Goal: Task Accomplishment & Management: Complete application form

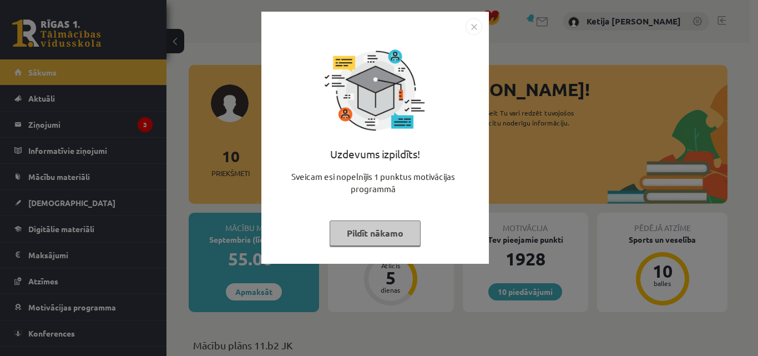
click at [338, 227] on button "Pildīt nākamo" at bounding box center [375, 233] width 91 height 26
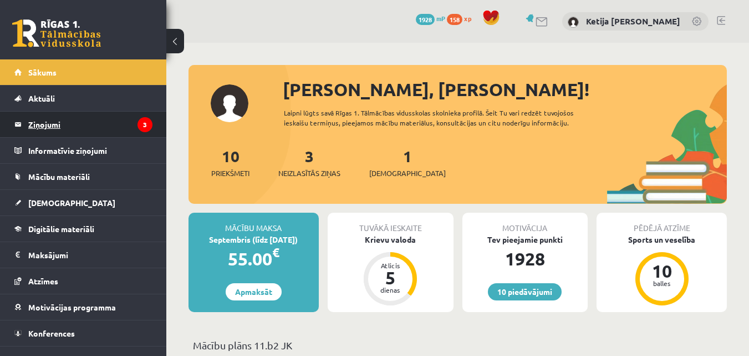
click at [100, 125] on legend "Ziņojumi 3" at bounding box center [90, 125] width 124 height 26
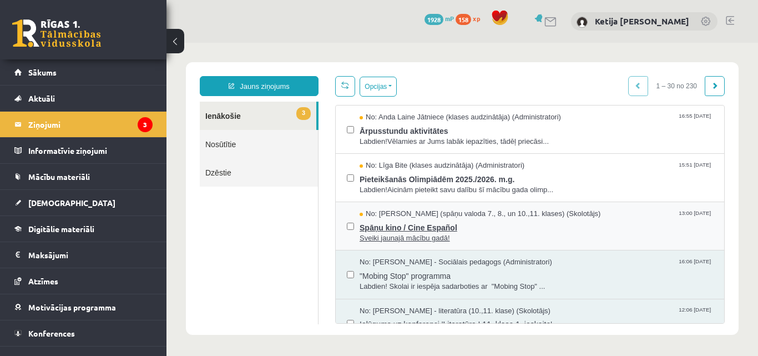
click at [389, 228] on span "Spāņu kino / Cine Español" at bounding box center [535, 226] width 353 height 14
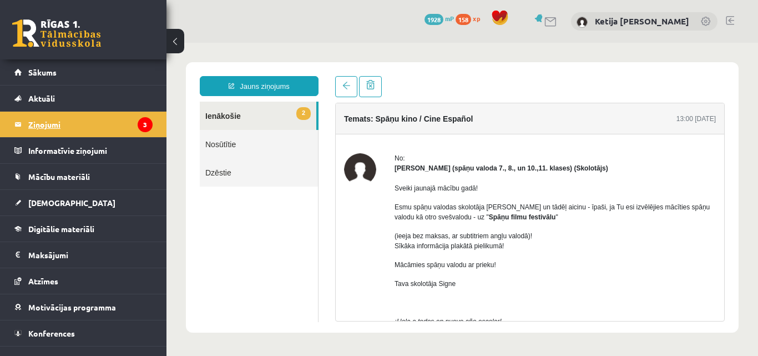
click at [104, 124] on legend "Ziņojumi 3" at bounding box center [90, 125] width 124 height 26
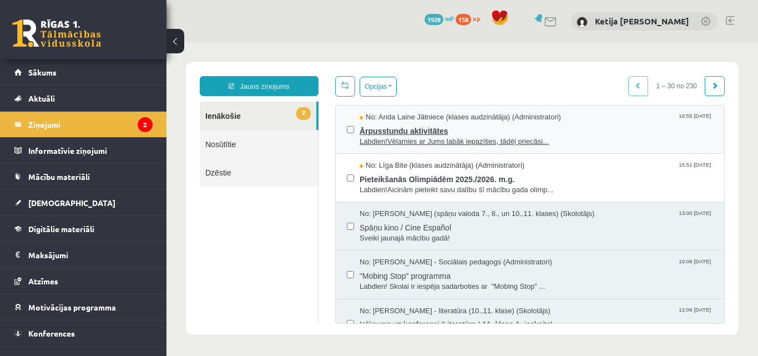
click at [367, 142] on span "Labdien!Vēlamies ar Jums labāk iepazīties, tādēļ priecāsi..." at bounding box center [535, 141] width 353 height 11
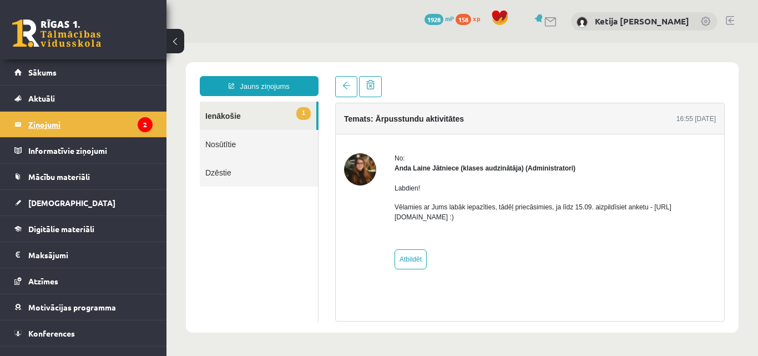
click at [93, 126] on legend "Ziņojumi 2" at bounding box center [90, 125] width 124 height 26
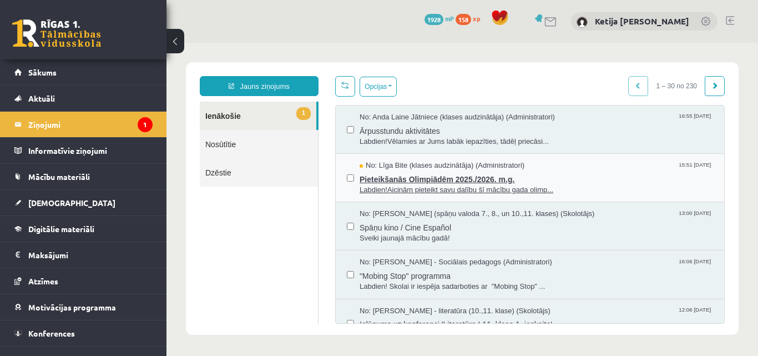
click at [516, 190] on span "Labdien!Aicinām pieteikt savu dalību šī mācību gada olimp..." at bounding box center [535, 190] width 353 height 11
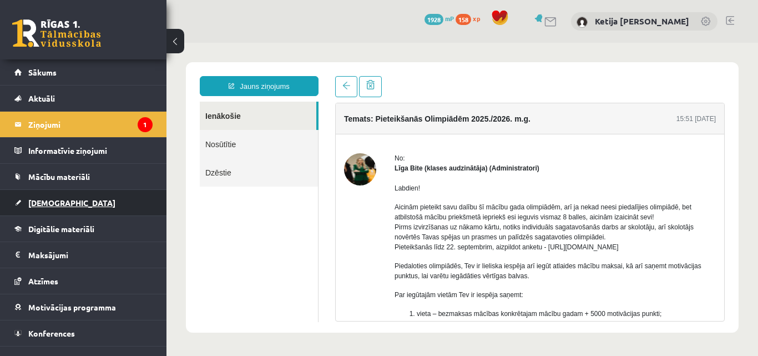
click at [69, 202] on link "[DEMOGRAPHIC_DATA]" at bounding box center [83, 203] width 138 height 26
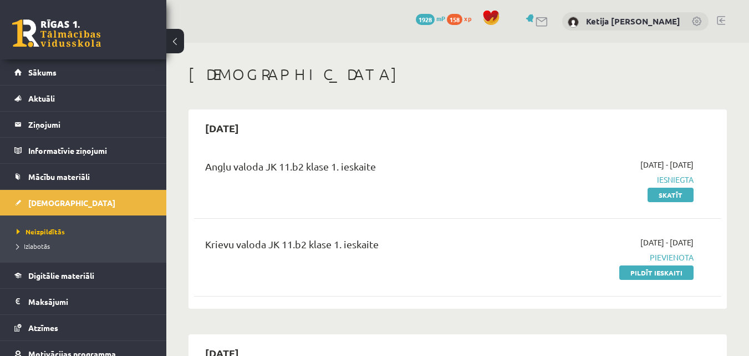
click at [371, 80] on h1 "[DEMOGRAPHIC_DATA]" at bounding box center [458, 74] width 539 height 19
click at [630, 277] on link "Pildīt ieskaiti" at bounding box center [657, 272] width 74 height 14
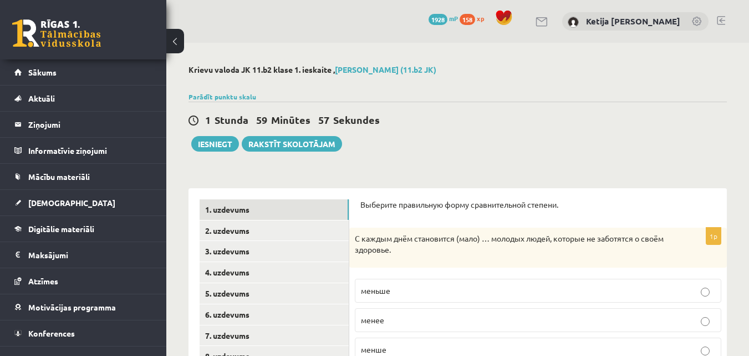
click at [480, 112] on div "1 Stunda 59 Minūtes 57 Sekundes Iesniegt Rakstīt skolotājam" at bounding box center [458, 127] width 539 height 50
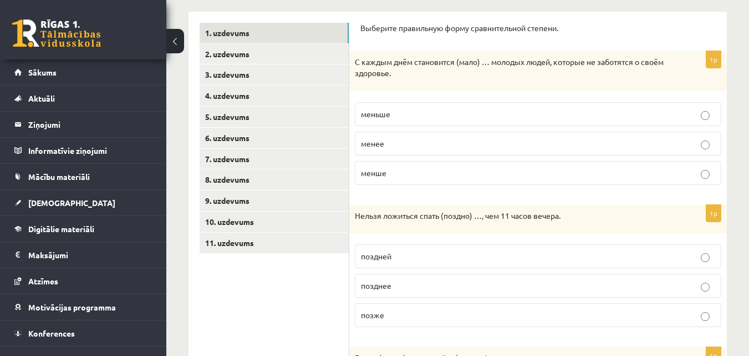
scroll to position [178, 0]
click at [478, 109] on p "меньше" at bounding box center [538, 113] width 354 height 12
click at [480, 217] on p "Нельзя ложиться спать (поздно) …, чем 11 часов вечера." at bounding box center [510, 214] width 311 height 11
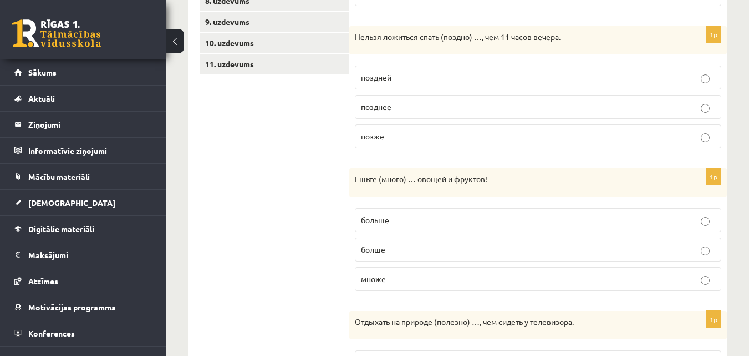
scroll to position [377, 0]
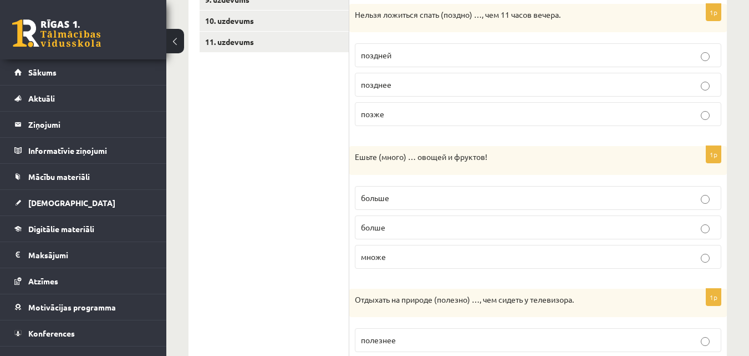
click at [457, 104] on label "позже" at bounding box center [538, 114] width 367 height 24
click at [463, 161] on p "Ешьте (много) … овощей и фруктов!" at bounding box center [510, 156] width 311 height 11
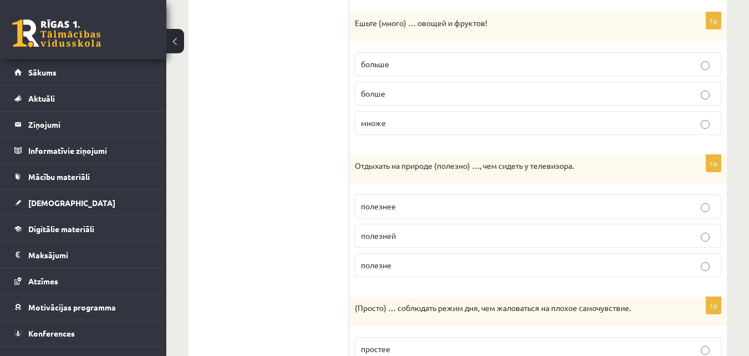
scroll to position [510, 0]
click at [391, 69] on p "больше" at bounding box center [538, 65] width 354 height 12
click at [307, 89] on ul "1. uzdevums 2. uzdevums 3. uzdevums 4. uzdevums 5. uzdevums 6. uzdevums 7. uzde…" at bounding box center [275, 59] width 150 height 740
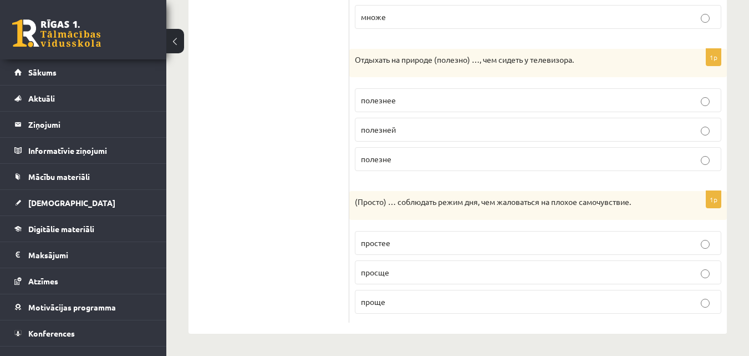
scroll to position [617, 0]
click at [402, 130] on p "полезней" at bounding box center [538, 130] width 354 height 12
click at [419, 199] on p "(Просто) … соблюдать режим дня, чем жаловаться на плохое самочувствие." at bounding box center [510, 201] width 311 height 11
click at [393, 274] on p "просще" at bounding box center [538, 272] width 354 height 12
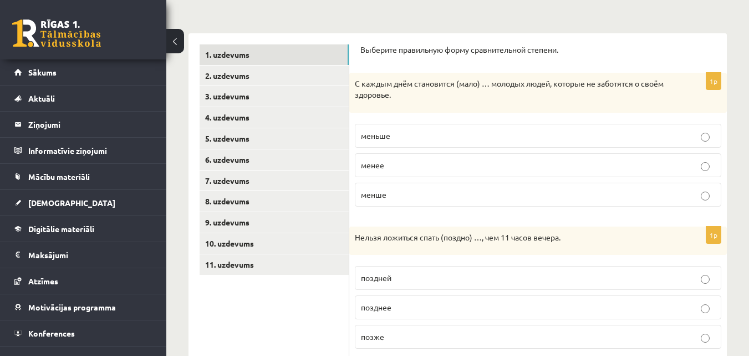
scroll to position [155, 0]
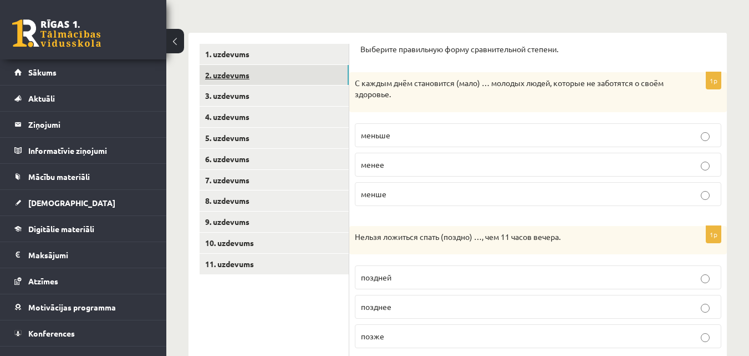
click at [226, 78] on link "2. uzdevums" at bounding box center [274, 75] width 149 height 21
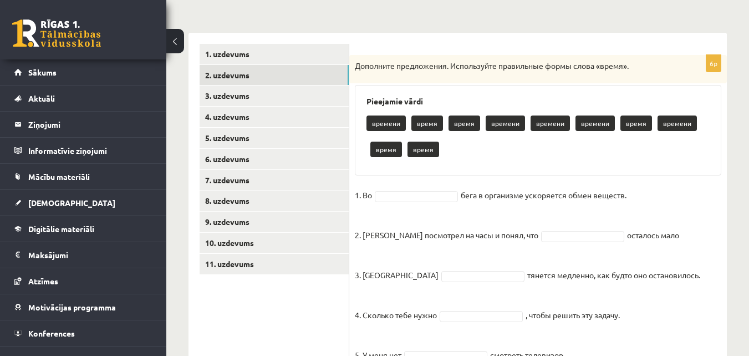
click at [420, 58] on div "Дополните предложения. Используйте правильные формы слова «время»." at bounding box center [538, 69] width 378 height 29
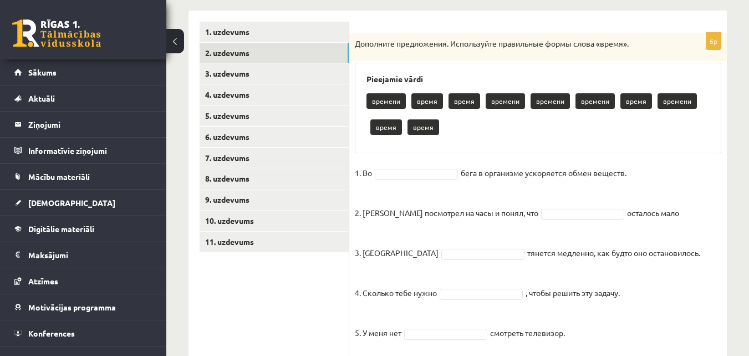
scroll to position [200, 0]
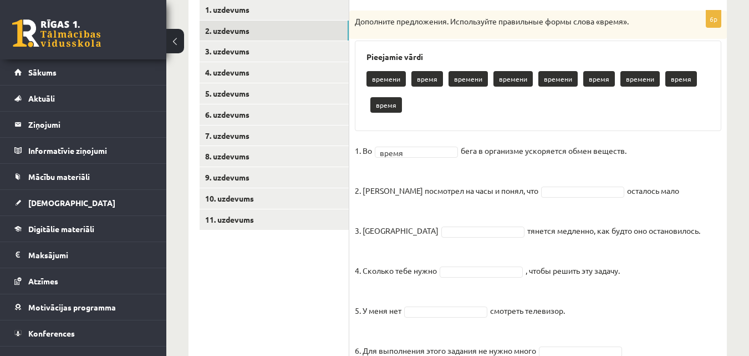
click at [465, 204] on fieldset "1. Во время ***** бега в организме ускоряется обмен веществ. 2. Андрис посмотре…" at bounding box center [538, 253] width 367 height 223
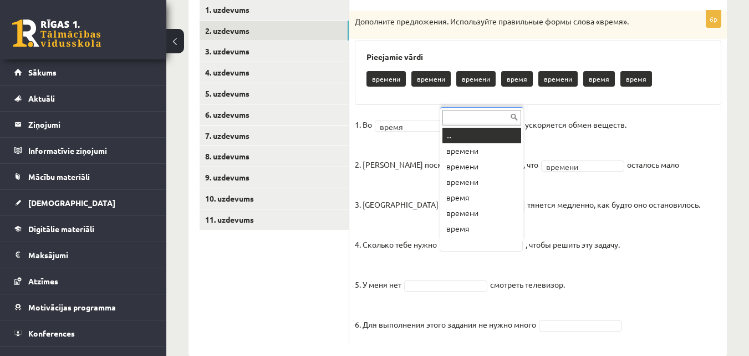
scroll to position [13, 0]
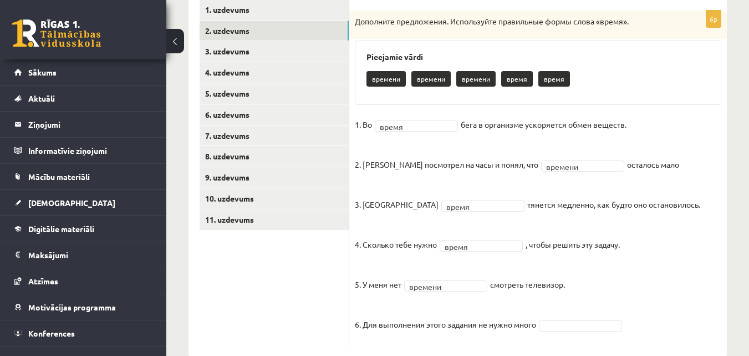
click at [655, 308] on fieldset "1. Во время ***** бега в организме ускоряется обмен веществ. 2. Андрис посмотре…" at bounding box center [538, 227] width 367 height 223
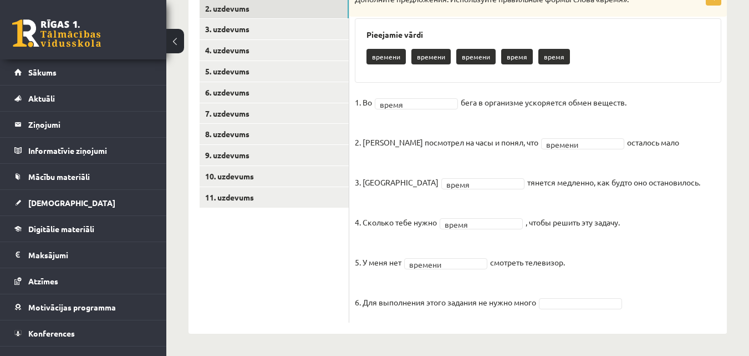
scroll to position [222, 0]
click at [647, 275] on fieldset "1. Во время ***** бега в организме ускоряется обмен веществ. 2. Андрис посмотре…" at bounding box center [538, 205] width 367 height 223
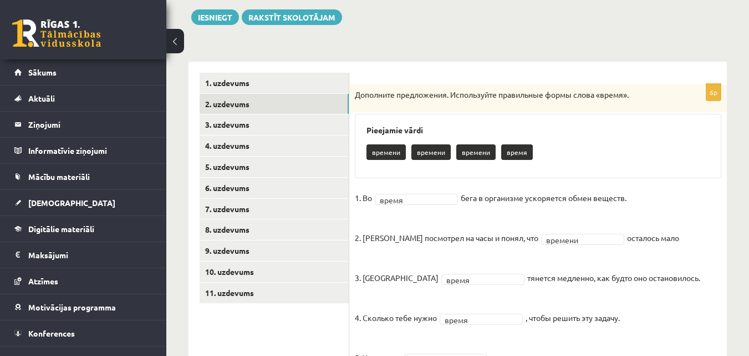
scroll to position [112, 0]
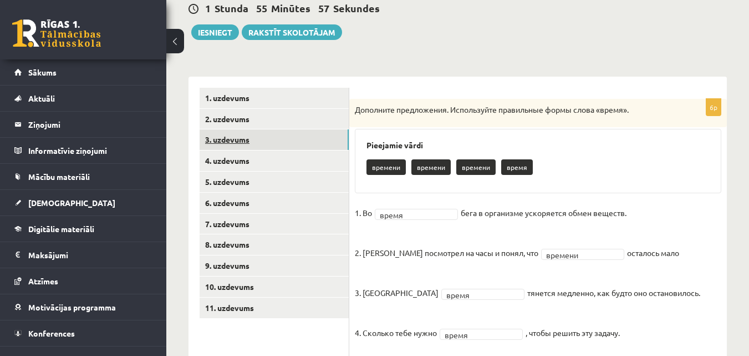
click at [290, 143] on link "3. uzdevums" at bounding box center [274, 139] width 149 height 21
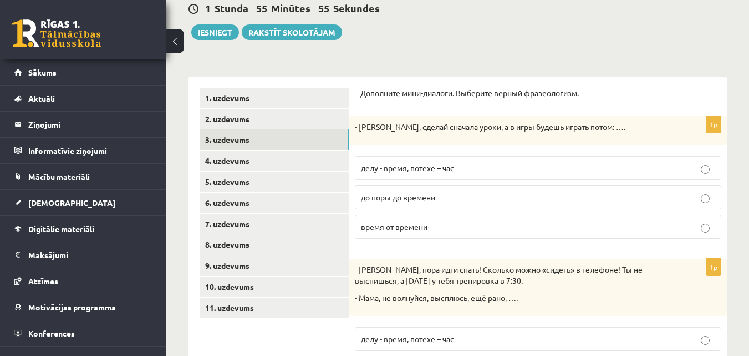
click at [413, 120] on div "- Марис, сделай сначала уроки, а в игры будешь играть потом: …." at bounding box center [538, 130] width 378 height 29
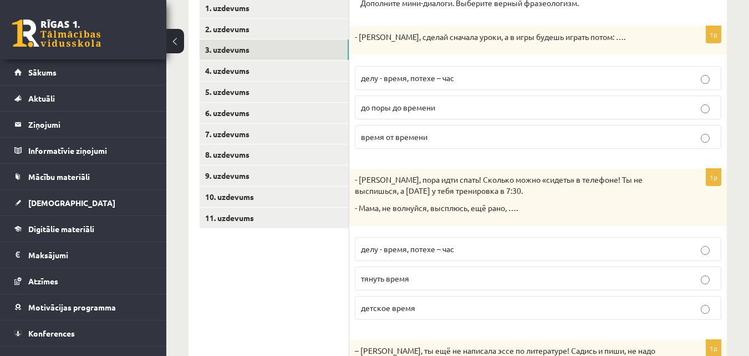
scroll to position [200, 0]
click at [408, 145] on label "время от времени" at bounding box center [538, 138] width 367 height 24
click at [455, 195] on p "- Антон, пора идти спать! Сколько можно «сидеть» в телефоне! Ты не выспишься, а…" at bounding box center [510, 186] width 311 height 22
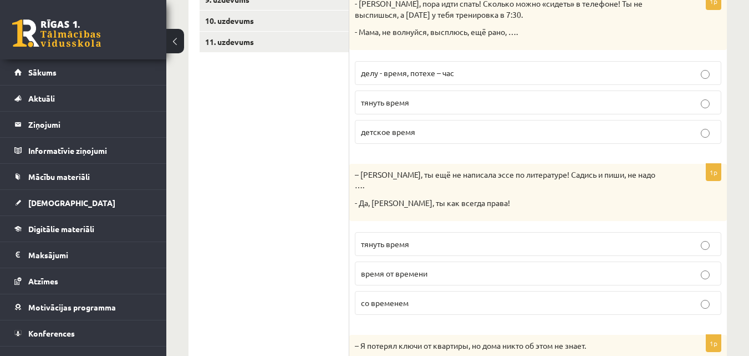
scroll to position [378, 0]
click at [412, 134] on span "детское время" at bounding box center [388, 131] width 54 height 10
click at [311, 172] on ul "1. uzdevums 2. uzdevums 3. uzdevums 4. uzdevums 5. uzdevums 6. uzdevums 7. uzde…" at bounding box center [275, 151] width 150 height 661
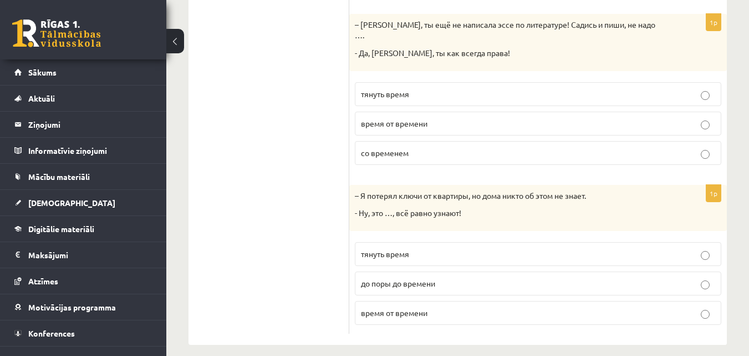
scroll to position [528, 0]
click at [394, 88] on span "тянуть время" at bounding box center [385, 93] width 48 height 10
click at [308, 141] on ul "1. uzdevums 2. uzdevums 3. uzdevums 4. uzdevums 5. uzdevums 6. uzdevums 7. uzde…" at bounding box center [275, 2] width 150 height 661
click at [370, 277] on span "до поры до времени" at bounding box center [398, 282] width 74 height 10
click at [313, 257] on ul "1. uzdevums 2. uzdevums 3. uzdevums 4. uzdevums 5. uzdevums 6. uzdevums 7. uzde…" at bounding box center [275, 2] width 150 height 661
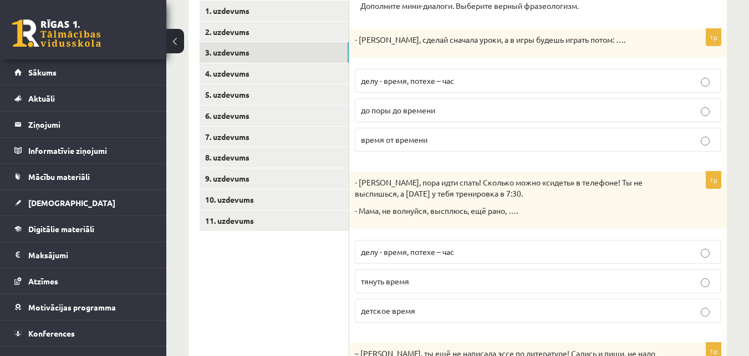
scroll to position [128, 0]
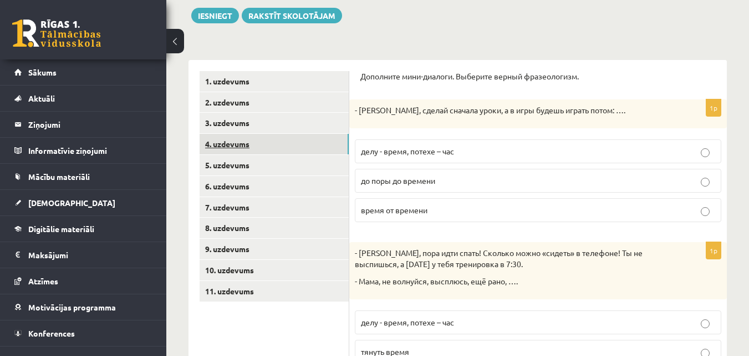
click at [264, 144] on link "4. uzdevums" at bounding box center [274, 144] width 149 height 21
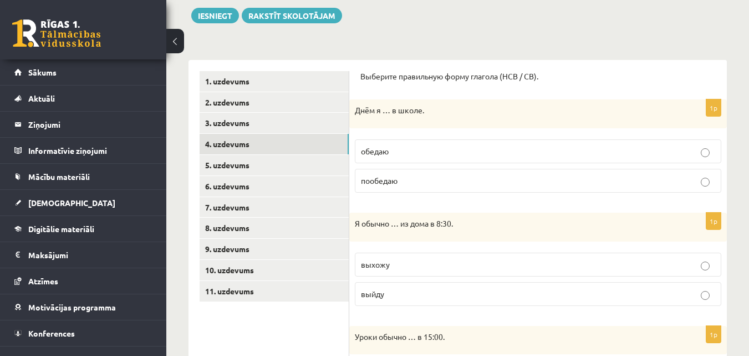
click at [587, 71] on p "Выберите правильную форму глагола (НСВ / СВ)." at bounding box center [539, 76] width 356 height 11
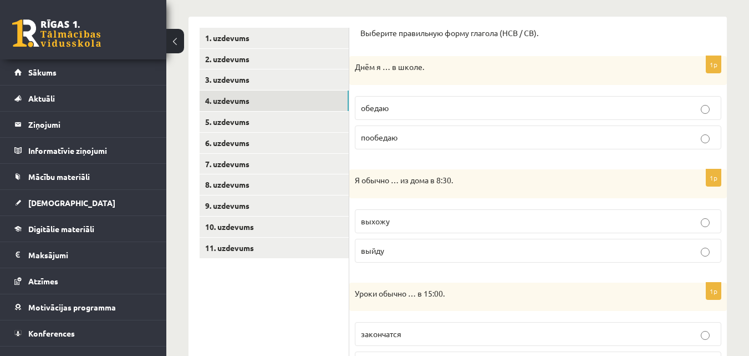
scroll to position [173, 0]
click at [583, 112] on p "обедаю" at bounding box center [538, 107] width 354 height 12
click at [526, 179] on p "Я обычно … из дома в 8:30." at bounding box center [510, 179] width 311 height 11
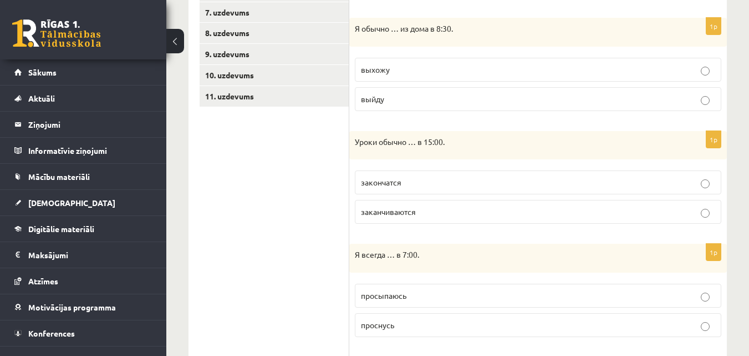
scroll to position [328, 0]
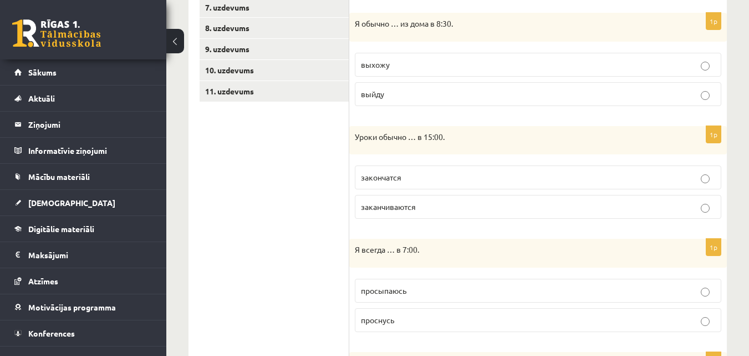
click at [401, 70] on p "выхожу" at bounding box center [538, 65] width 354 height 12
click at [431, 136] on p "Уроки обычно … в 15:00." at bounding box center [510, 136] width 311 height 11
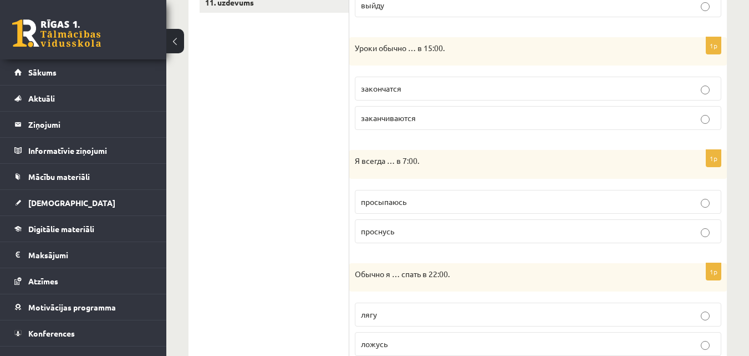
scroll to position [439, 0]
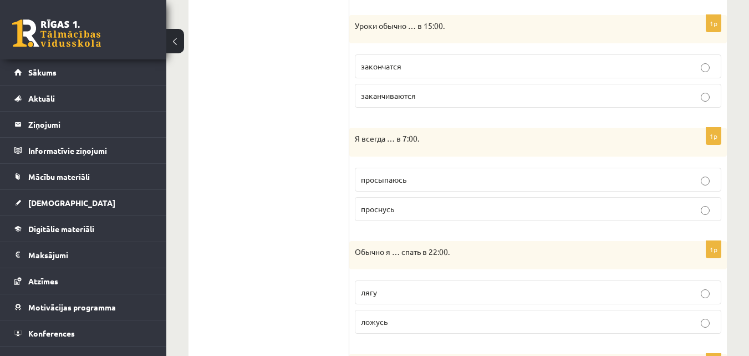
click at [421, 95] on p "заканчиваются" at bounding box center [538, 96] width 354 height 12
click at [322, 143] on ul "1. uzdevums 2. uzdevums 3. uzdevums 4. uzdevums 5. uzdevums 6. uzdevums 7. uzde…" at bounding box center [275, 220] width 150 height 921
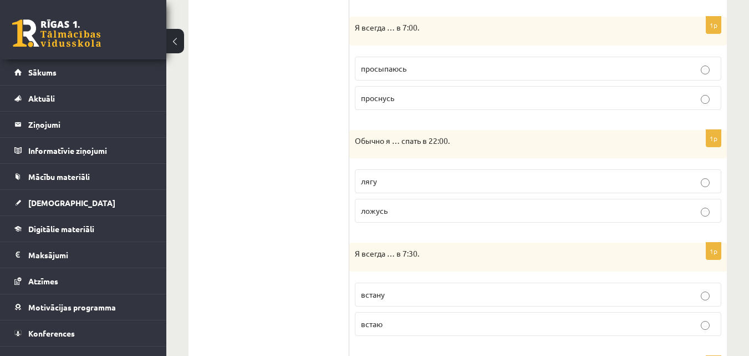
scroll to position [572, 0]
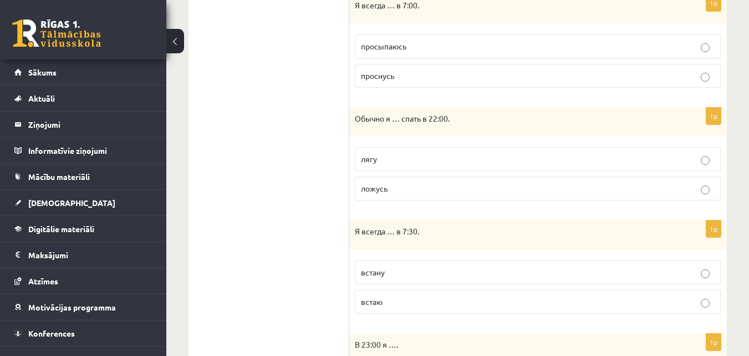
click at [369, 52] on p "просыпаюсь" at bounding box center [538, 46] width 354 height 12
click at [331, 70] on ul "1. uzdevums 2. uzdevums 3. uzdevums 4. uzdevums 5. uzdevums 6. uzdevums 7. uzde…" at bounding box center [275, 87] width 150 height 921
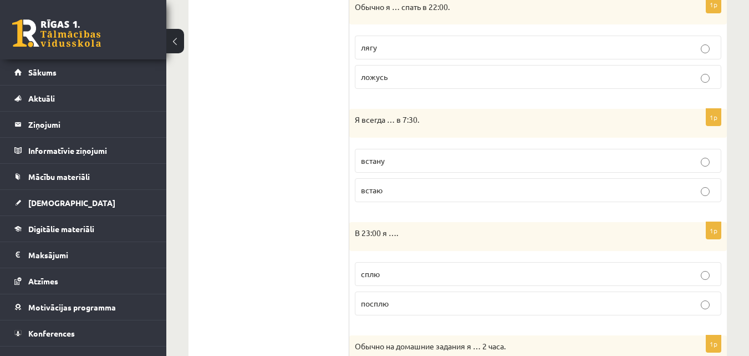
scroll to position [683, 0]
click at [363, 53] on span "лягу" at bounding box center [369, 48] width 16 height 10
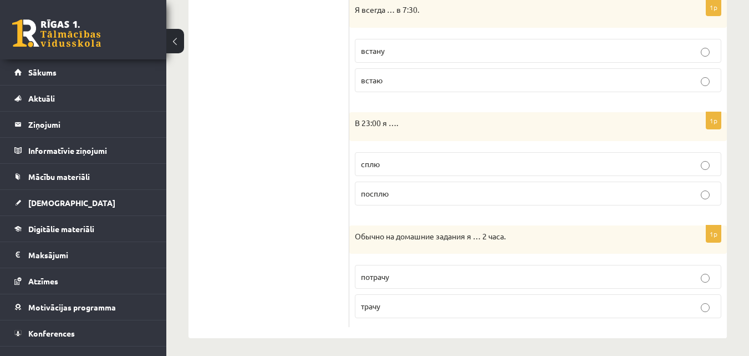
scroll to position [794, 0]
click at [382, 82] on span "встаю" at bounding box center [372, 79] width 22 height 10
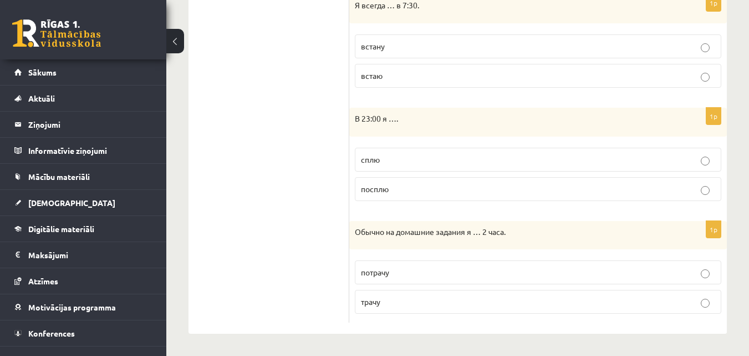
click at [366, 160] on span "сплю" at bounding box center [370, 159] width 19 height 10
click at [369, 273] on span "потрачу" at bounding box center [375, 272] width 28 height 10
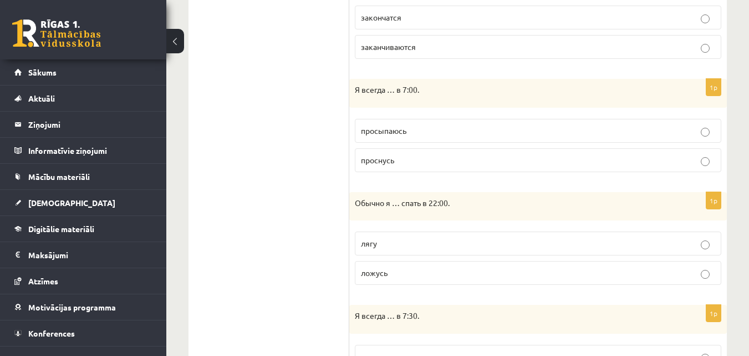
scroll to position [177, 0]
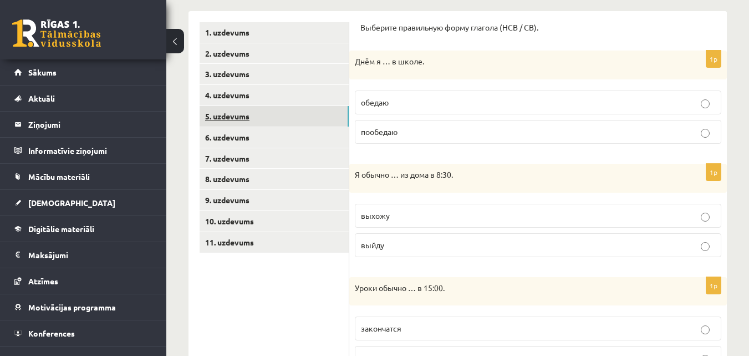
click at [285, 116] on link "5. uzdevums" at bounding box center [274, 116] width 149 height 21
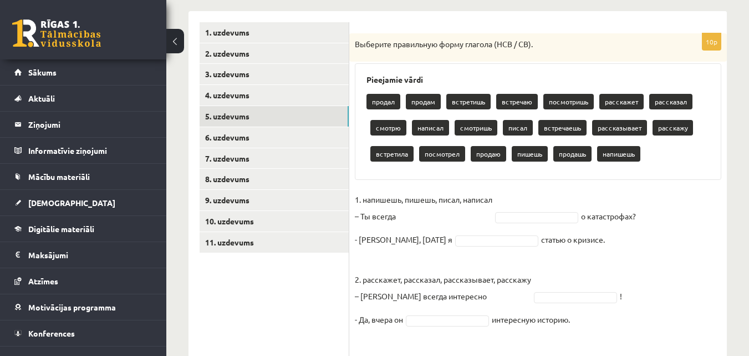
click at [288, 300] on ul "1. uzdevums 2. uzdevums 3. uzdevums 4. uzdevums 5. uzdevums 6. uzdevums 7. uzde…" at bounding box center [275, 300] width 150 height 557
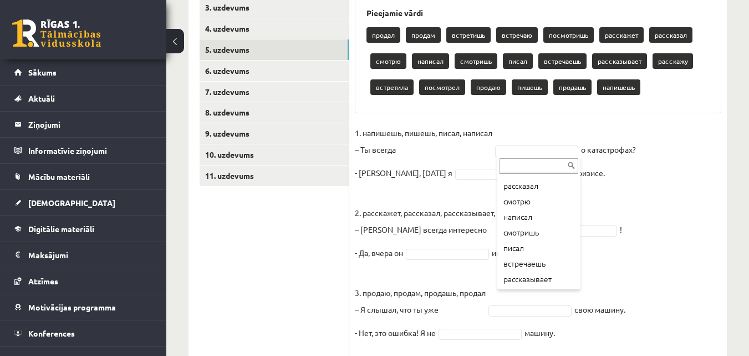
scroll to position [111, 0]
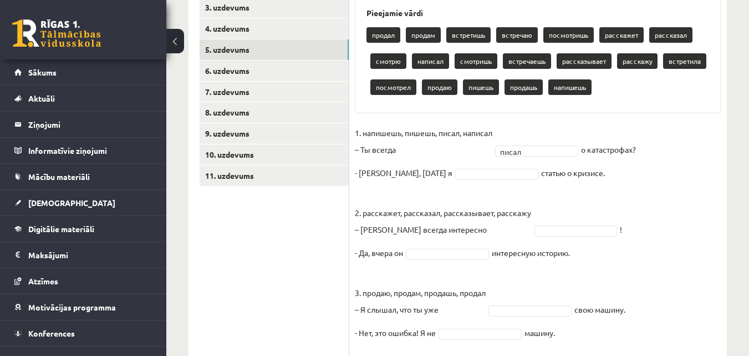
click at [492, 304] on fieldset "1. напишешь, пишешь, писал, написал – Ты всегда писал ***** о катастрофах? - Не…" at bounding box center [538, 315] width 367 height 383
click at [440, 181] on fieldset "1. напишешь, пишешь, писал, написал – Ты всегда писал ***** о катастрофах? - Не…" at bounding box center [538, 315] width 367 height 383
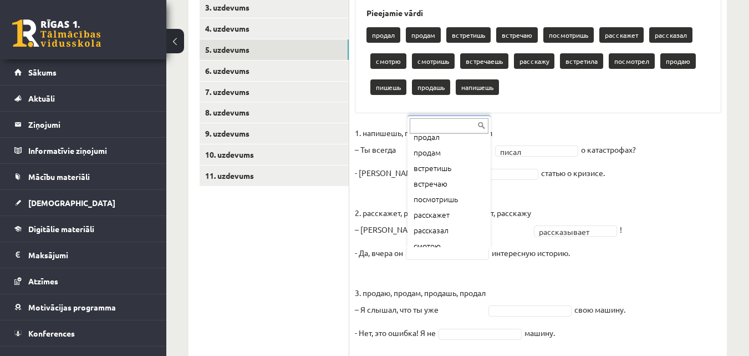
scroll to position [44, 0]
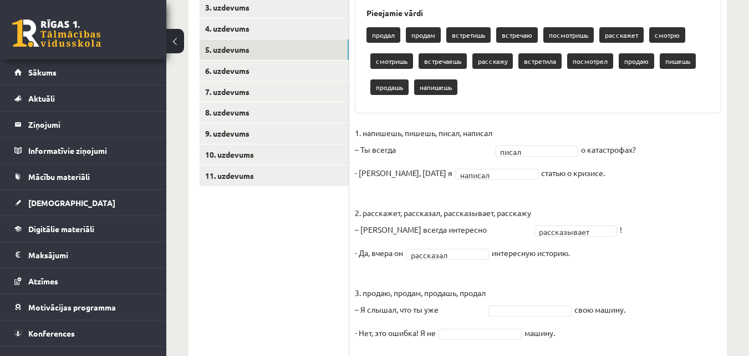
click at [627, 264] on fieldset "**********" at bounding box center [538, 315] width 367 height 383
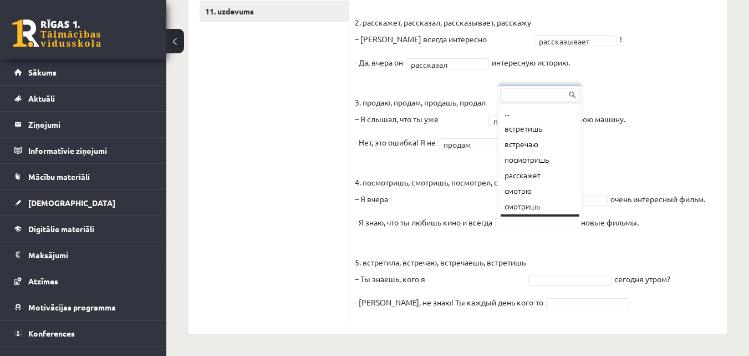
scroll to position [13, 0]
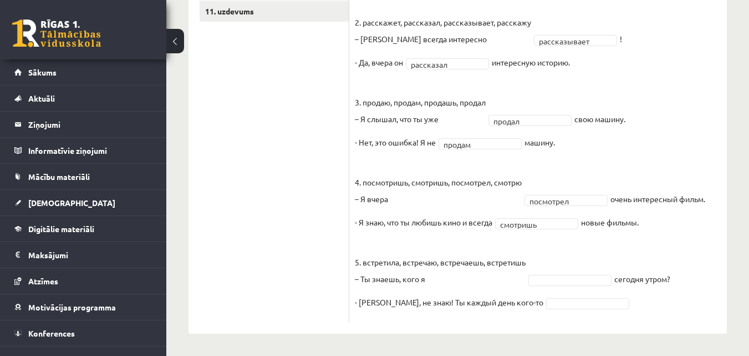
click at [583, 260] on fieldset "**********" at bounding box center [538, 125] width 367 height 383
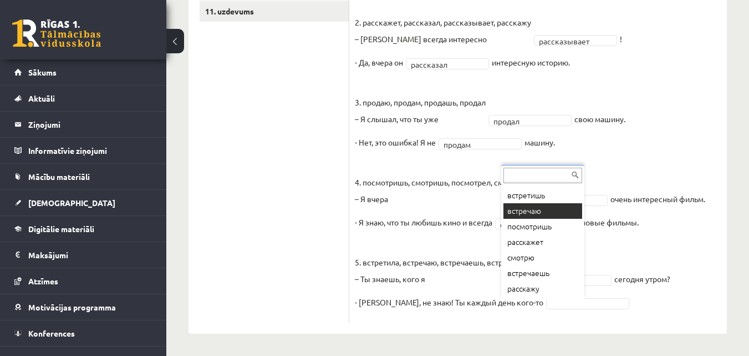
scroll to position [0, 0]
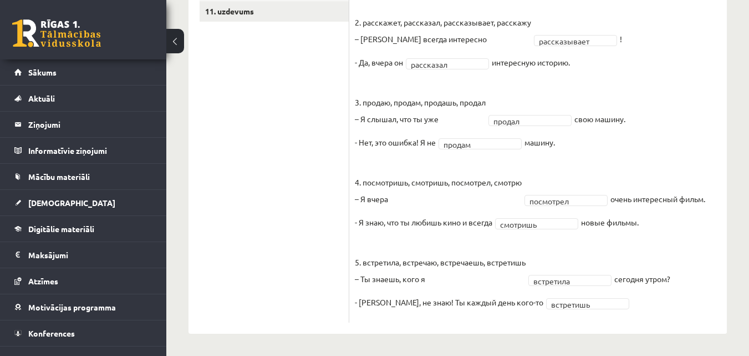
click at [434, 247] on p "5. встретила, встречаю, встречаешь, встретишь – Ты знаешь, кого я" at bounding box center [440, 262] width 171 height 50
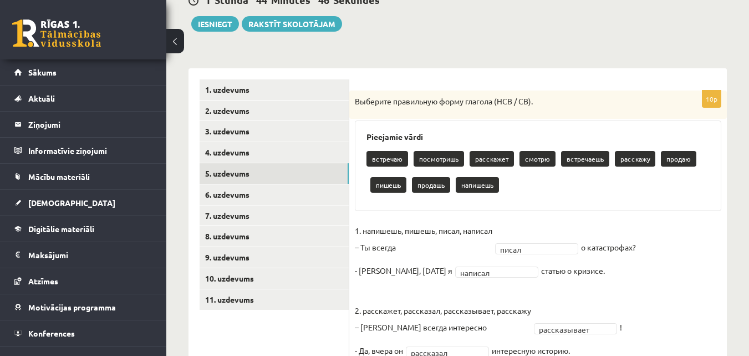
scroll to position [98, 0]
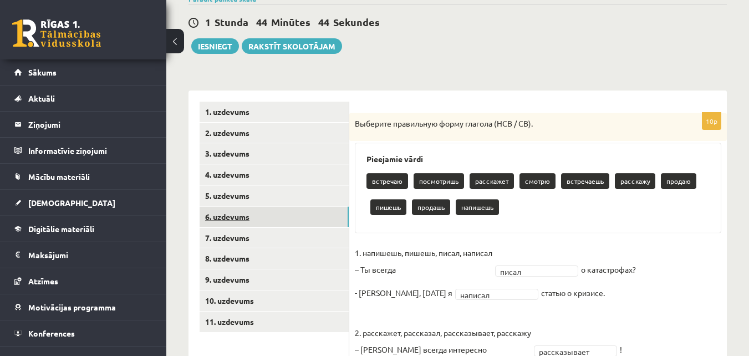
click at [236, 215] on link "6. uzdevums" at bounding box center [274, 216] width 149 height 21
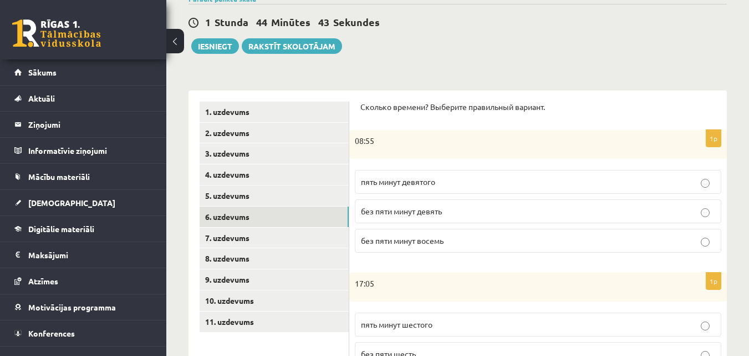
click at [378, 138] on p "08:55" at bounding box center [510, 140] width 311 height 11
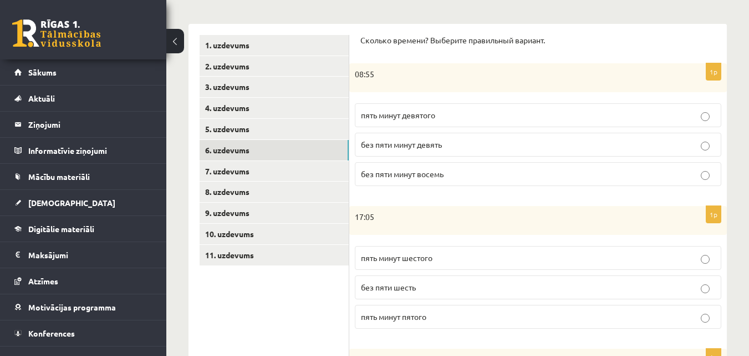
scroll to position [186, 0]
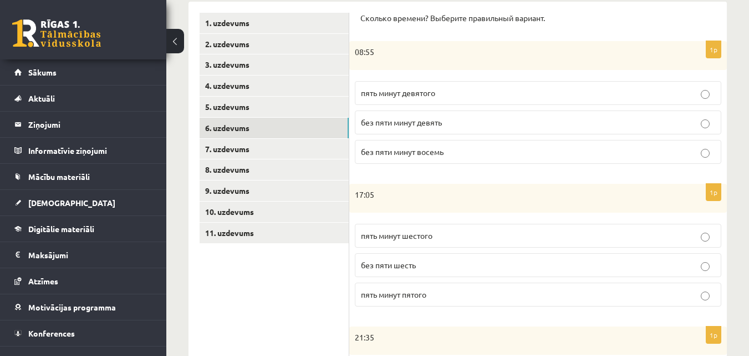
click at [387, 126] on span "без пяти минут девять" at bounding box center [401, 122] width 81 height 10
click at [441, 195] on p "17:05" at bounding box center [510, 194] width 311 height 11
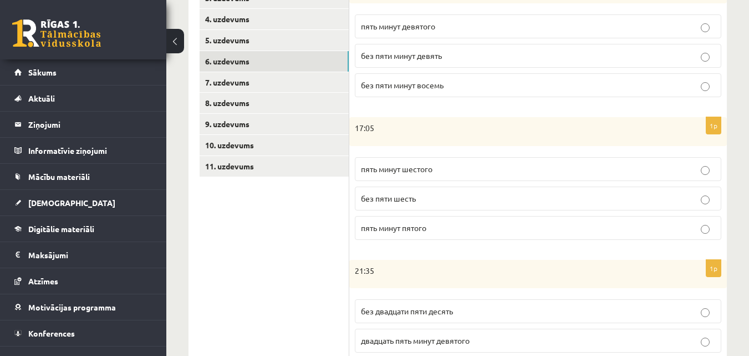
scroll to position [275, 0]
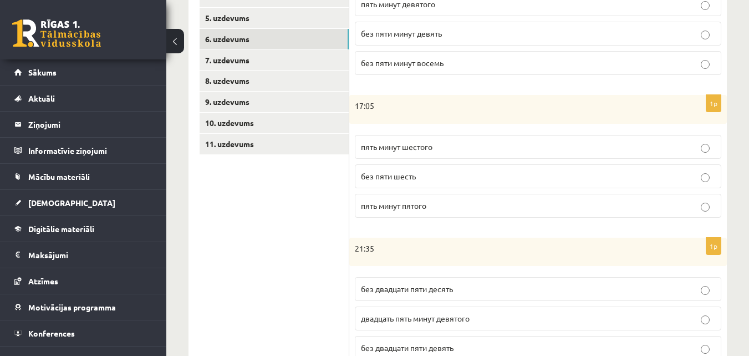
click at [452, 209] on p "пять минут пятого" at bounding box center [538, 206] width 354 height 12
click at [466, 238] on div "21:35" at bounding box center [538, 251] width 378 height 29
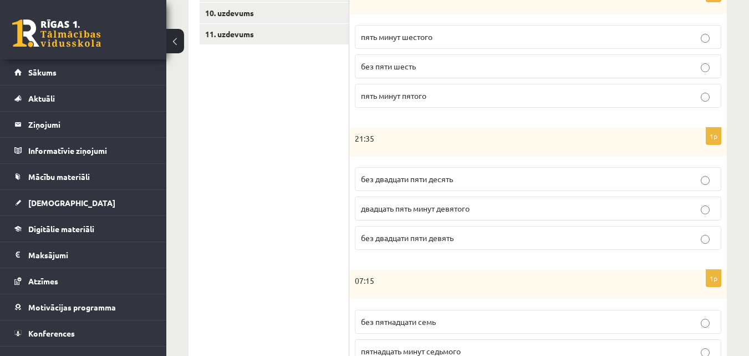
scroll to position [386, 0]
click at [397, 175] on span "без двадцати пяти десять" at bounding box center [407, 178] width 92 height 10
click at [342, 193] on ul "1. uzdevums 2. uzdevums 3. uzdevums 4. uzdevums 5. uzdevums 6. uzdevums 7. uzde…" at bounding box center [275, 177] width 150 height 729
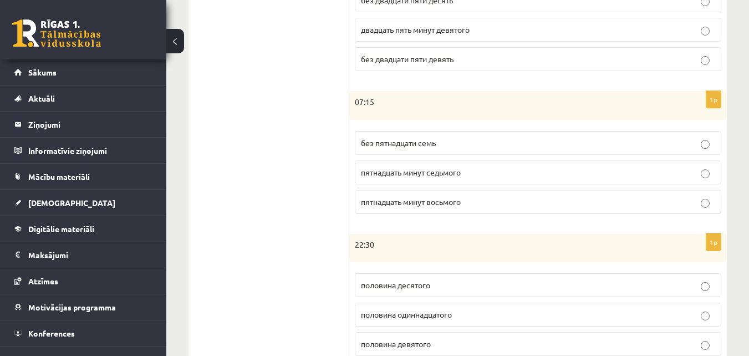
scroll to position [586, 0]
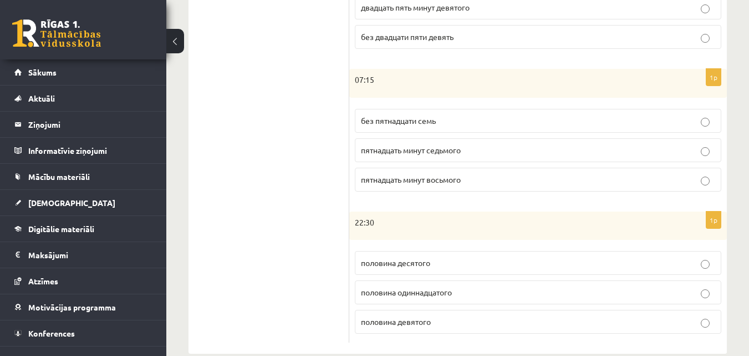
click at [381, 183] on span "пятнадцать минут восьмого" at bounding box center [411, 179] width 100 height 10
click at [402, 215] on div "22:30" at bounding box center [538, 225] width 378 height 29
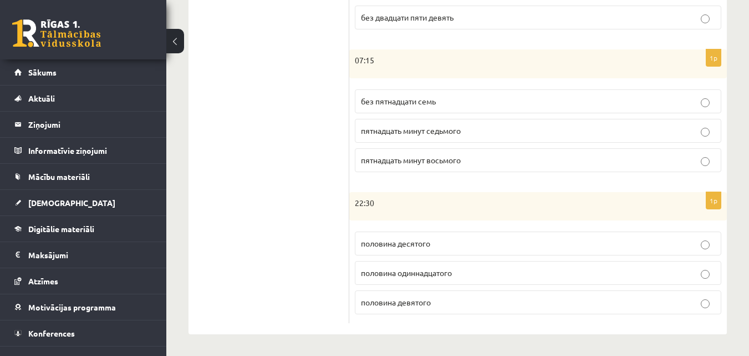
scroll to position [606, 0]
click at [404, 274] on span "половина одиннадцатого" at bounding box center [406, 272] width 91 height 10
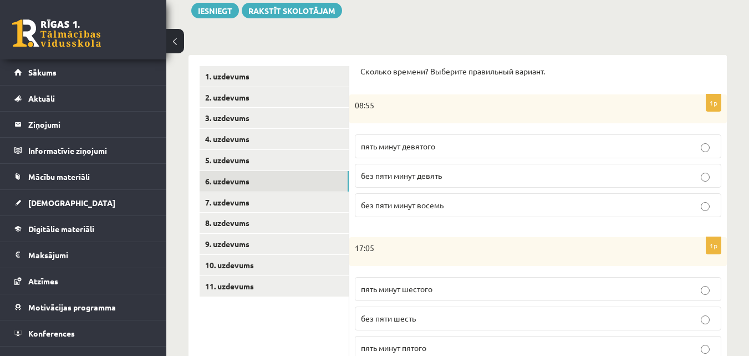
scroll to position [155, 0]
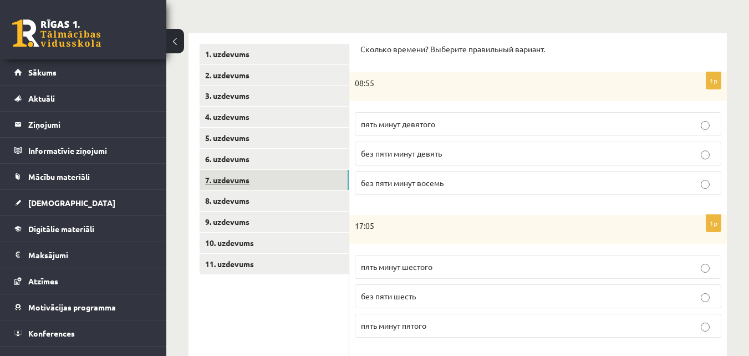
click at [247, 179] on link "7. uzdevums" at bounding box center [274, 180] width 149 height 21
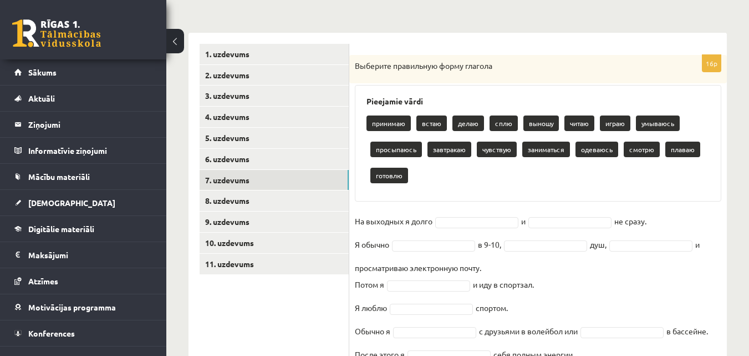
click at [485, 188] on div "принимаю встаю делаю сплю выношу читаю играю умываюсь просыпаюсь завтракаю чувс…" at bounding box center [538, 151] width 343 height 78
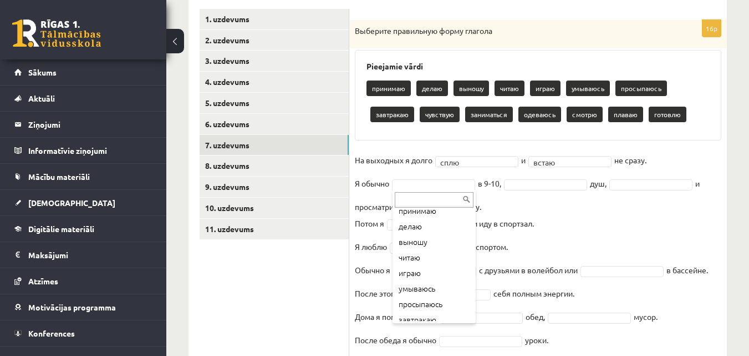
scroll to position [44, 0]
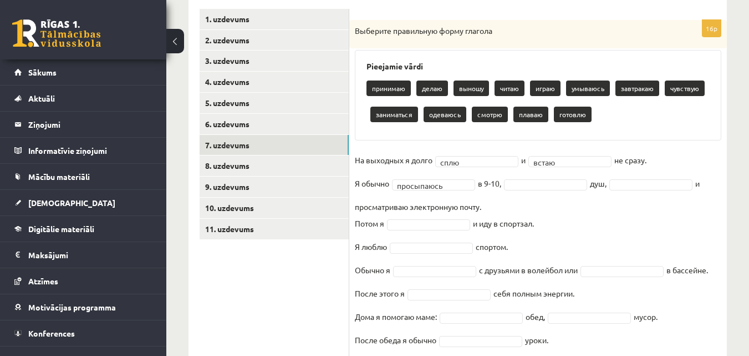
click at [539, 190] on fieldset "**********" at bounding box center [538, 276] width 367 height 250
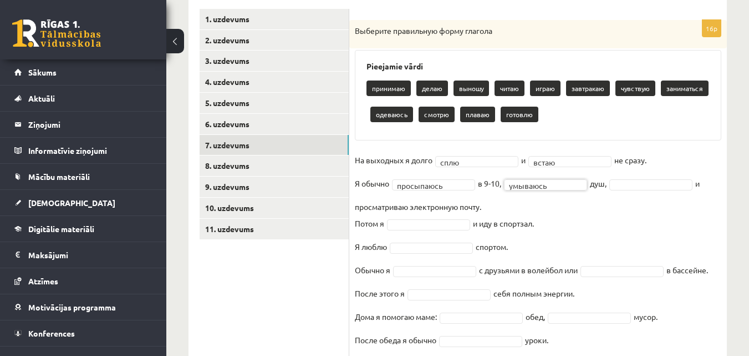
click at [580, 227] on fieldset "**********" at bounding box center [538, 276] width 367 height 250
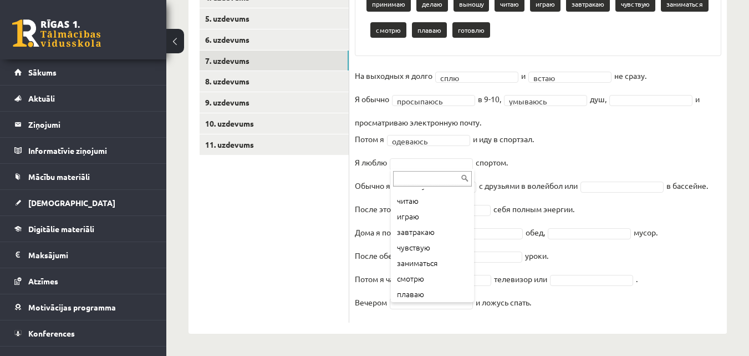
scroll to position [67, 0]
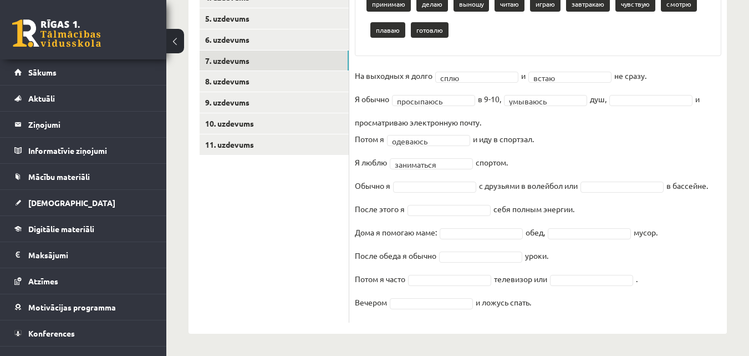
click at [562, 158] on fieldset "**********" at bounding box center [538, 192] width 367 height 250
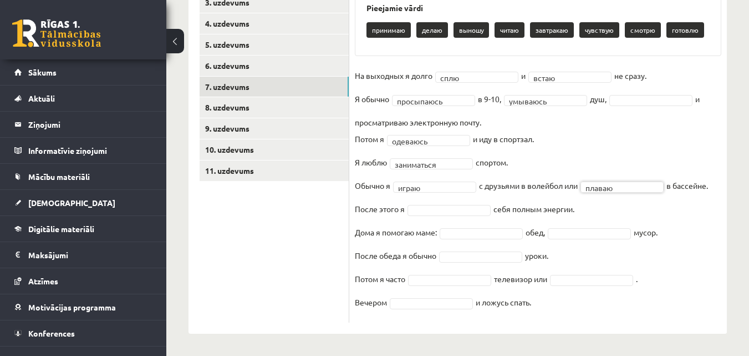
scroll to position [249, 0]
click at [443, 215] on fieldset "**********" at bounding box center [538, 192] width 367 height 250
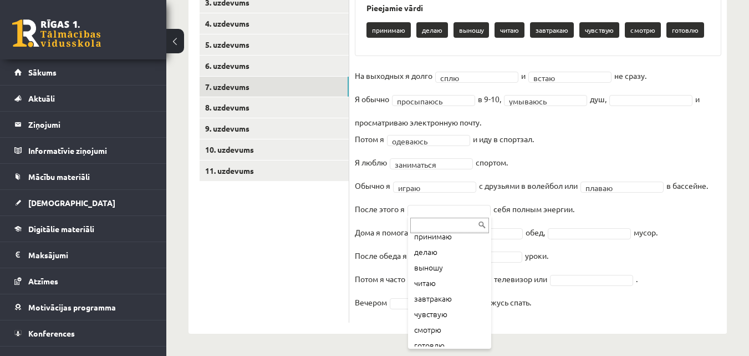
scroll to position [29, 0]
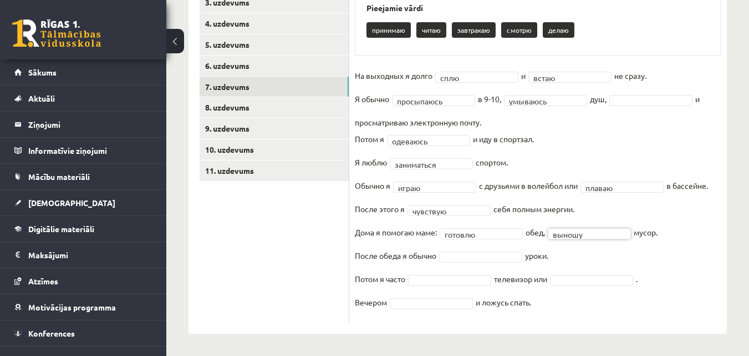
click at [601, 255] on fieldset "**********" at bounding box center [538, 192] width 367 height 250
click at [561, 259] on fieldset "**********" at bounding box center [538, 192] width 367 height 250
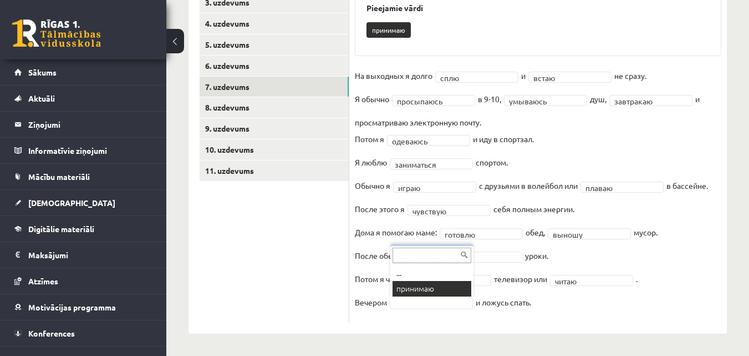
scroll to position [223, 0]
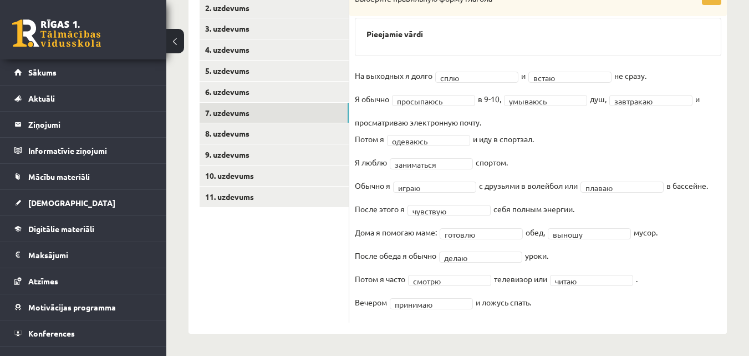
click at [285, 315] on ul "1. uzdevums 2. uzdevums 3. uzdevums 4. uzdevums 5. uzdevums 6. uzdevums 7. uzde…" at bounding box center [275, 150] width 150 height 346
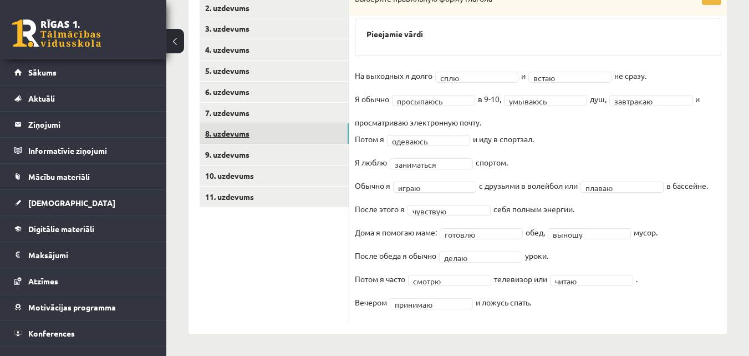
click at [264, 138] on link "8. uzdevums" at bounding box center [274, 133] width 149 height 21
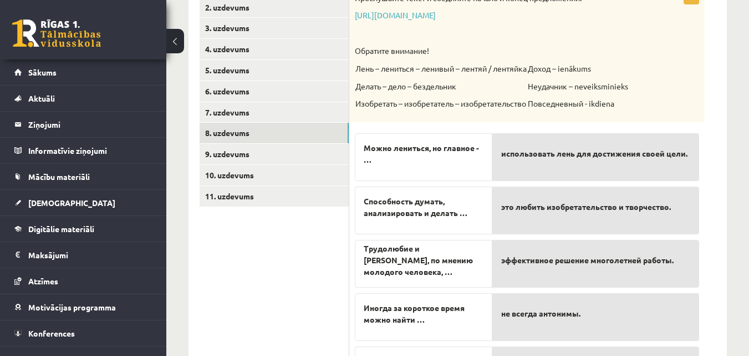
click at [363, 118] on div "Прослушайте текст и соедините начало и конец предложений. https://www.zvaigzne.…" at bounding box center [527, 54] width 356 height 135
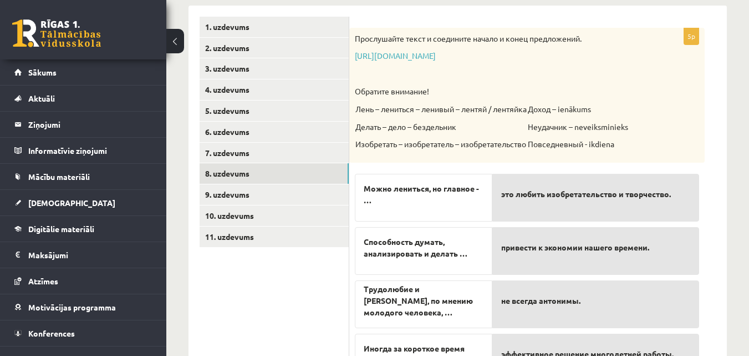
scroll to position [177, 0]
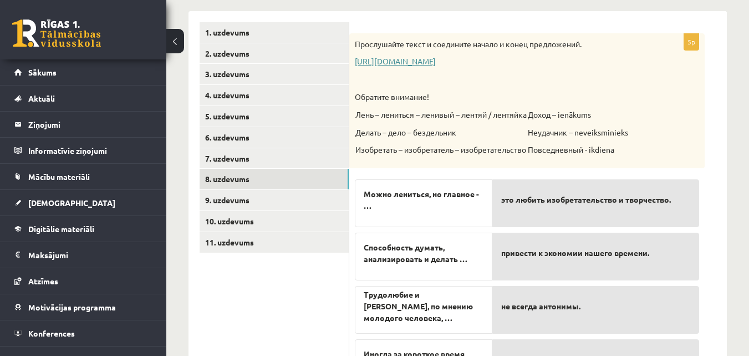
click at [411, 62] on link "https://www.zvaigzne.lv/upload/audio/100Urokov/2/49%202.mp3" at bounding box center [395, 61] width 81 height 10
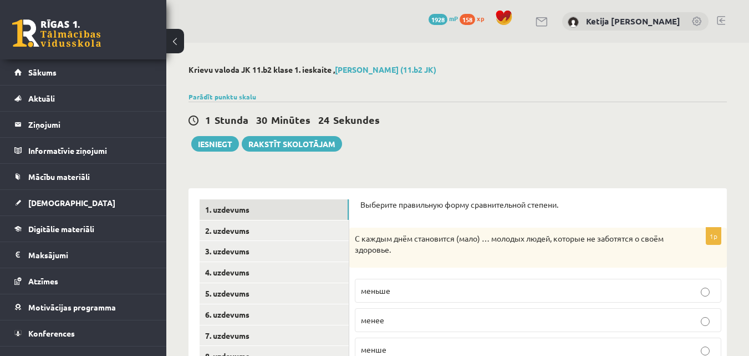
scroll to position [177, 0]
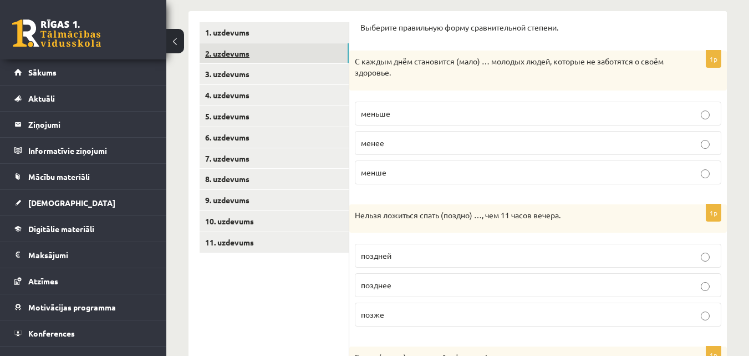
click at [253, 57] on link "2. uzdevums" at bounding box center [274, 53] width 149 height 21
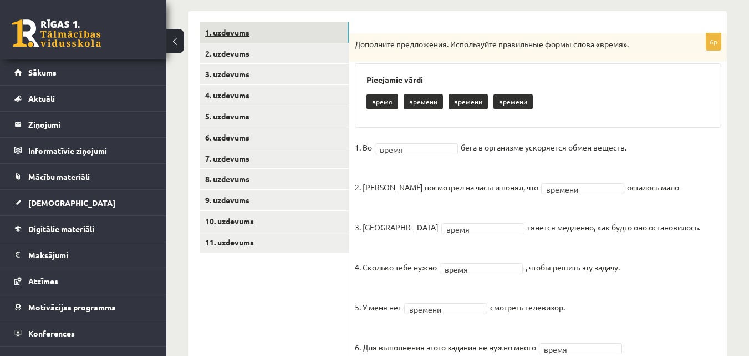
click at [252, 27] on link "1. uzdevums" at bounding box center [274, 32] width 149 height 21
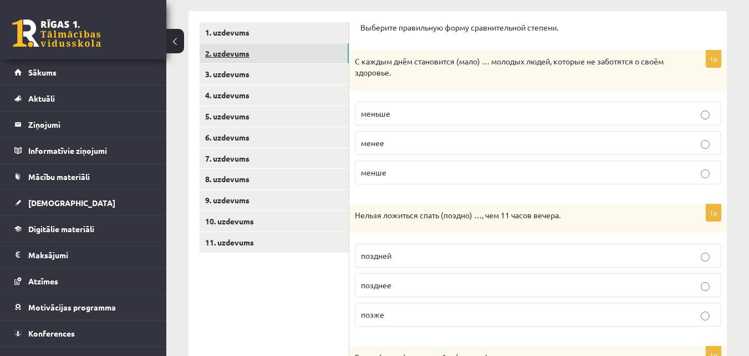
click at [231, 49] on link "2. uzdevums" at bounding box center [274, 53] width 149 height 21
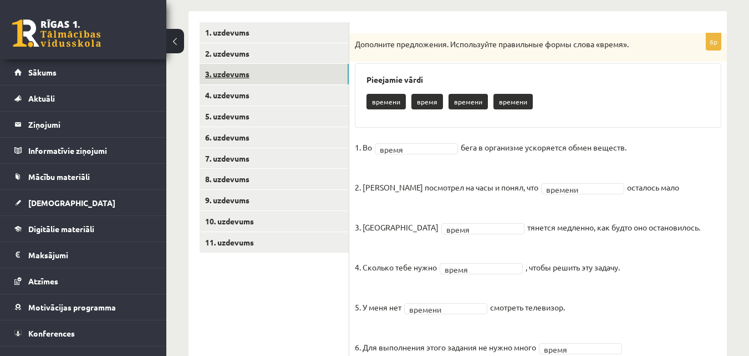
click at [220, 79] on link "3. uzdevums" at bounding box center [274, 74] width 149 height 21
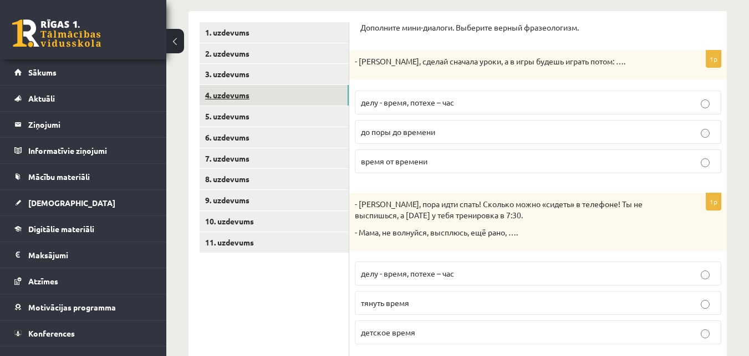
click at [237, 98] on link "4. uzdevums" at bounding box center [274, 95] width 149 height 21
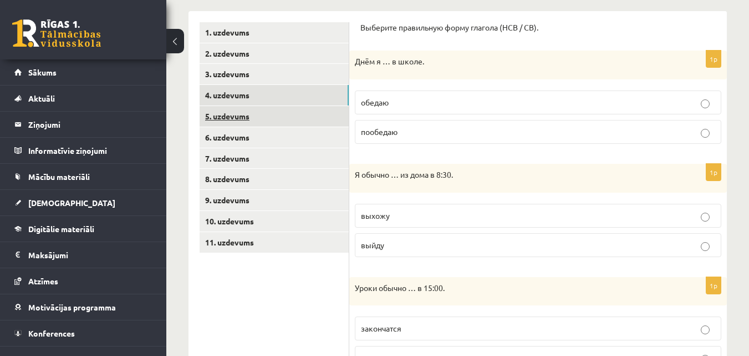
click at [226, 114] on link "5. uzdevums" at bounding box center [274, 116] width 149 height 21
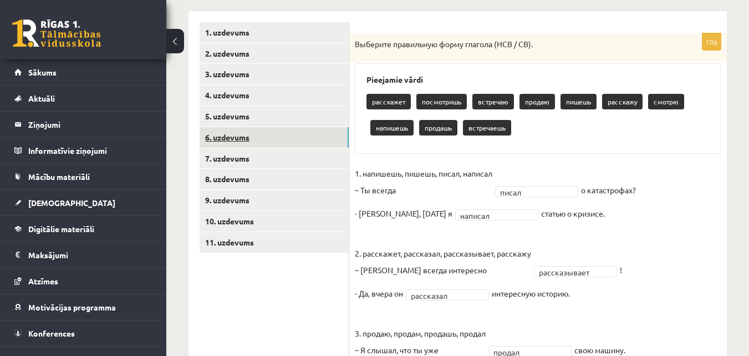
click at [235, 142] on link "6. uzdevums" at bounding box center [274, 137] width 149 height 21
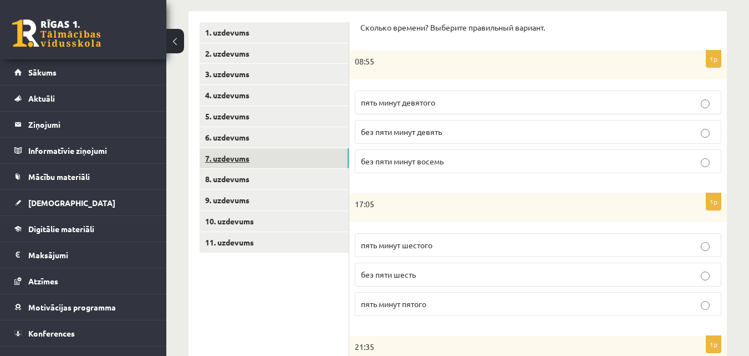
click at [236, 159] on link "7. uzdevums" at bounding box center [274, 158] width 149 height 21
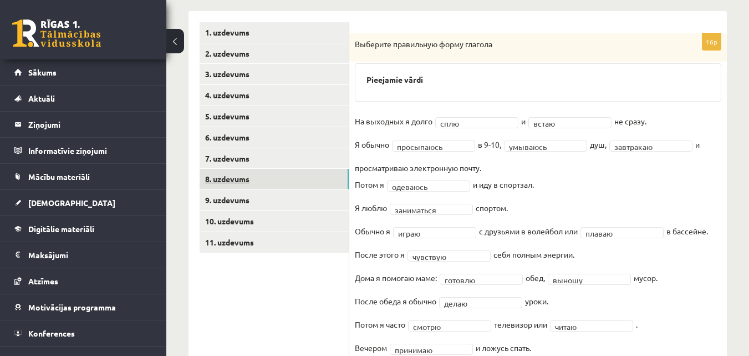
click at [224, 185] on link "8. uzdevums" at bounding box center [274, 179] width 149 height 21
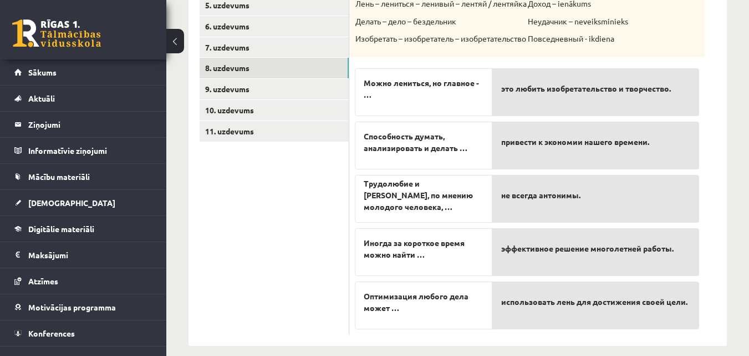
scroll to position [301, 0]
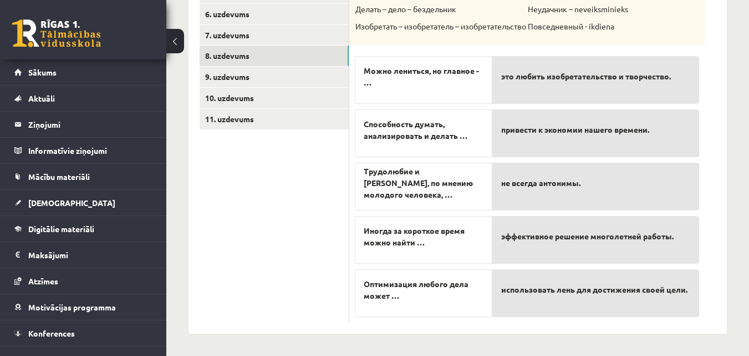
click at [278, 170] on ul "1. uzdevums 2. uzdevums 3. uzdevums 4. uzdevums 5. uzdevums 6. uzdevums 7. uzde…" at bounding box center [275, 110] width 150 height 423
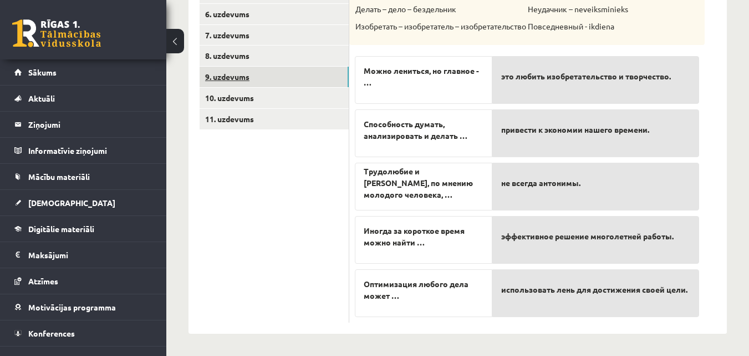
click at [239, 74] on link "9. uzdevums" at bounding box center [274, 77] width 149 height 21
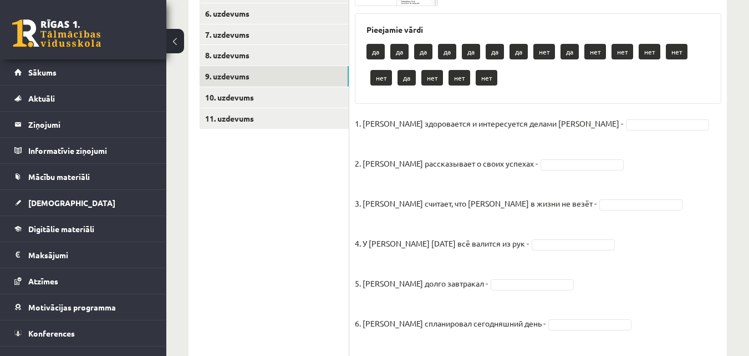
click at [281, 191] on ul "1. uzdevums 2. uzdevums 3. uzdevums 4. uzdevums 5. uzdevums 6. uzdevums 7. uzde…" at bounding box center [275, 237] width 150 height 678
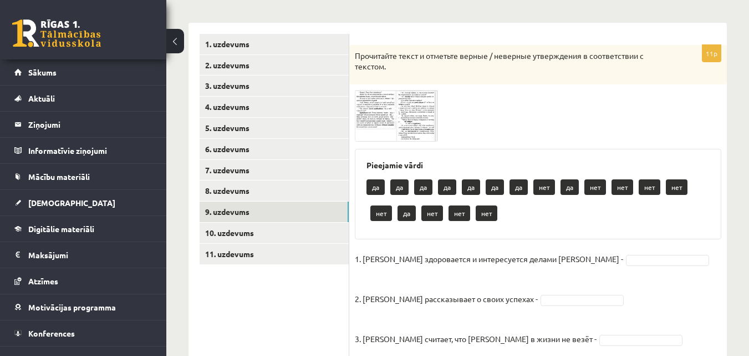
scroll to position [145, 0]
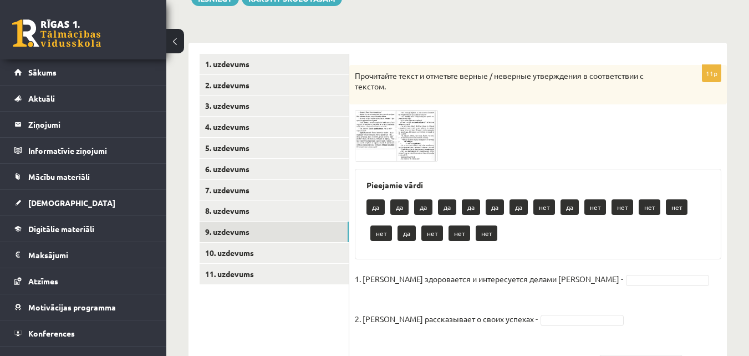
click at [399, 150] on img at bounding box center [396, 136] width 83 height 52
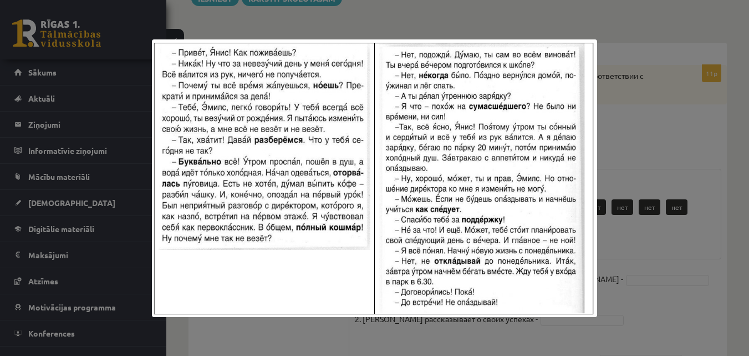
click at [644, 27] on div at bounding box center [374, 178] width 749 height 356
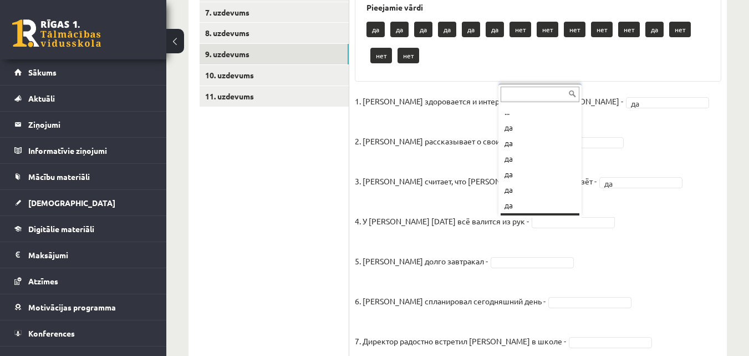
scroll to position [13, 0]
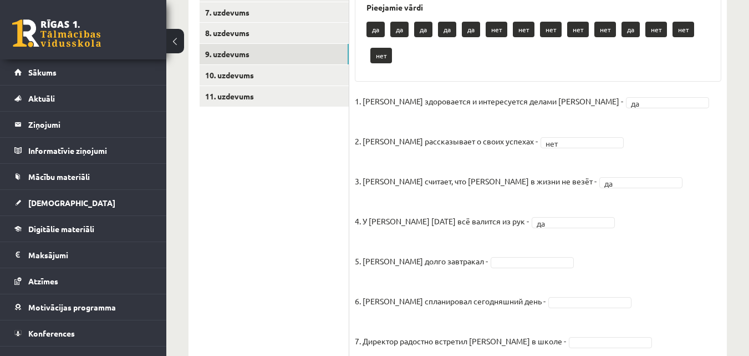
click at [593, 241] on fieldset "1. Эмилс здоровается и интересуется делами Яниса - да ** 2. Янис рассказывает о…" at bounding box center [538, 321] width 367 height 456
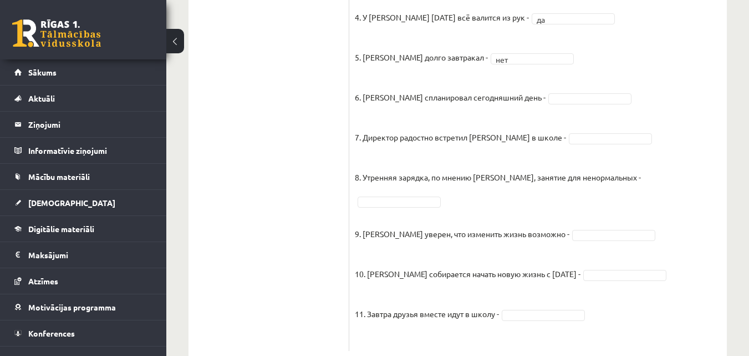
click at [630, 75] on fieldset "1. Эмилс здоровается и интересуется делами Яниса - да ** 2. Янис рассказывает о…" at bounding box center [538, 117] width 367 height 456
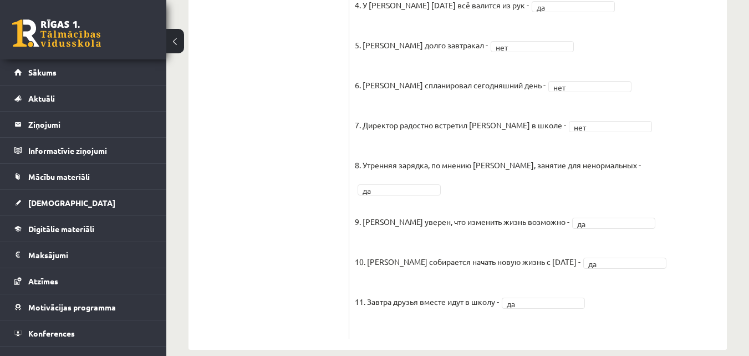
click at [612, 272] on fieldset "1. Эмилс здоровается и интересуется делами Яниса - да ** 2. Янис рассказывает о…" at bounding box center [538, 105] width 367 height 456
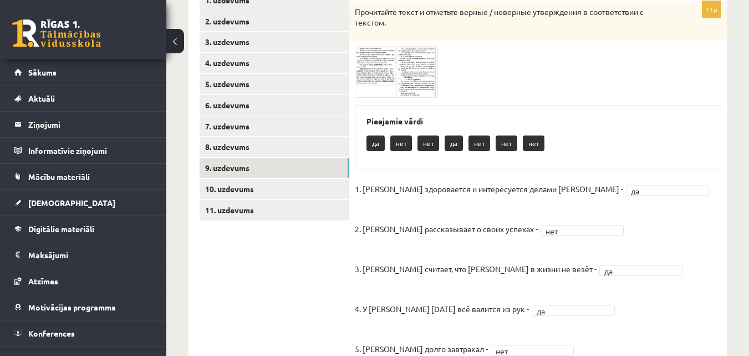
scroll to position [202, 0]
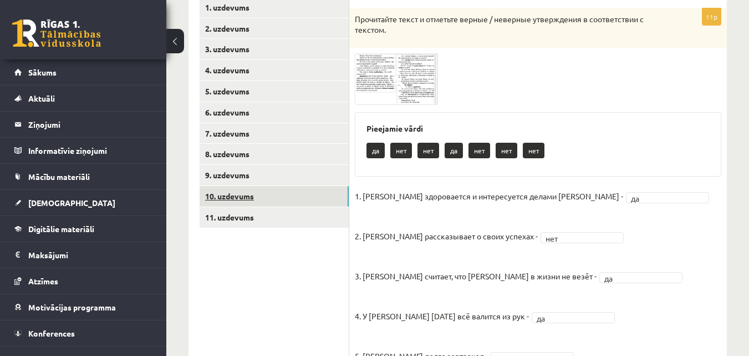
click at [284, 197] on link "10. uzdevums" at bounding box center [274, 196] width 149 height 21
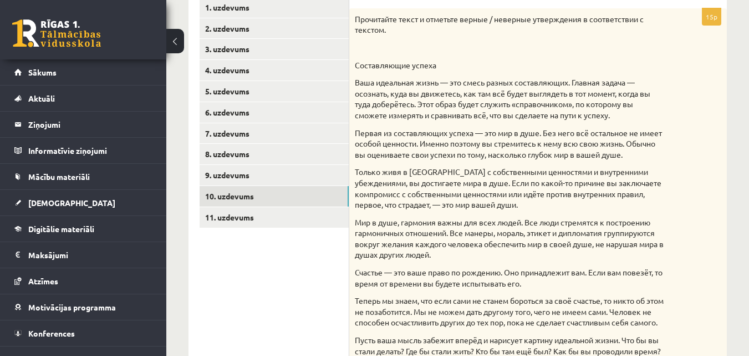
click at [645, 51] on p at bounding box center [510, 47] width 311 height 11
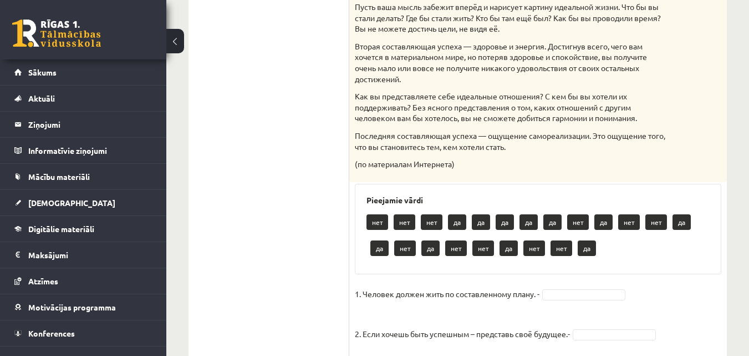
scroll to position [557, 0]
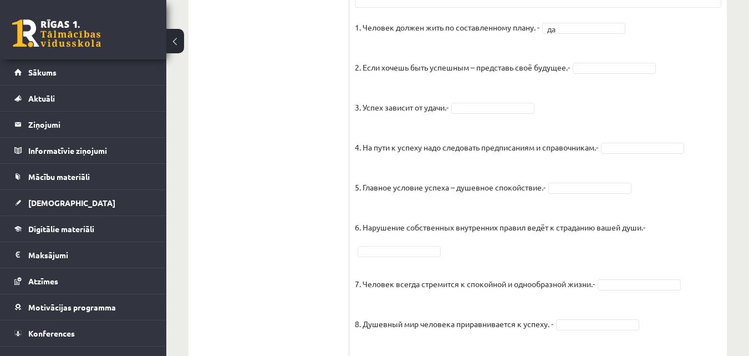
scroll to position [823, 0]
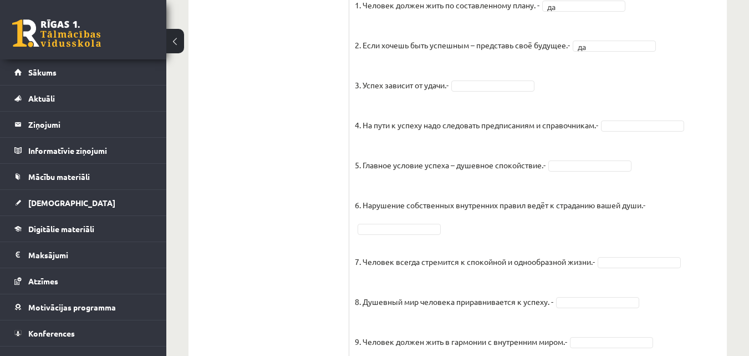
click at [605, 85] on fieldset "1. Человек должен жить по составленному плану. - да ** 2. Если хочешь быть успе…" at bounding box center [538, 296] width 367 height 599
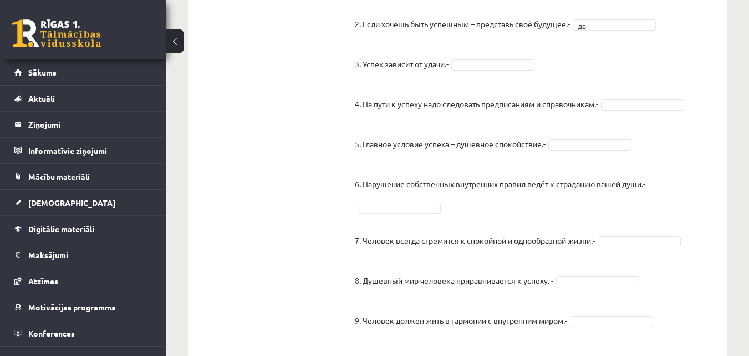
scroll to position [845, 0]
click at [565, 92] on p "4. На пути к успеху надо следовать предписаниям и справочникам.-" at bounding box center [477, 94] width 244 height 33
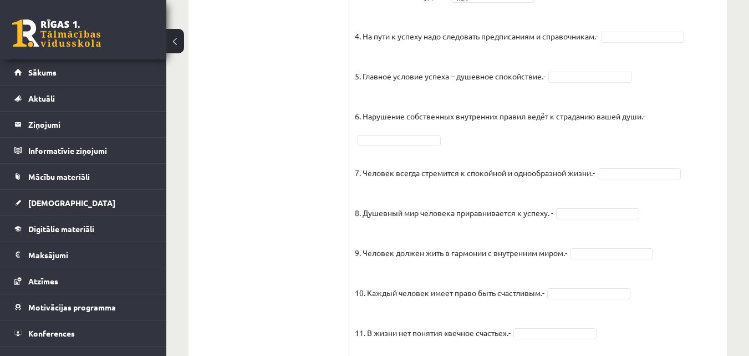
scroll to position [934, 0]
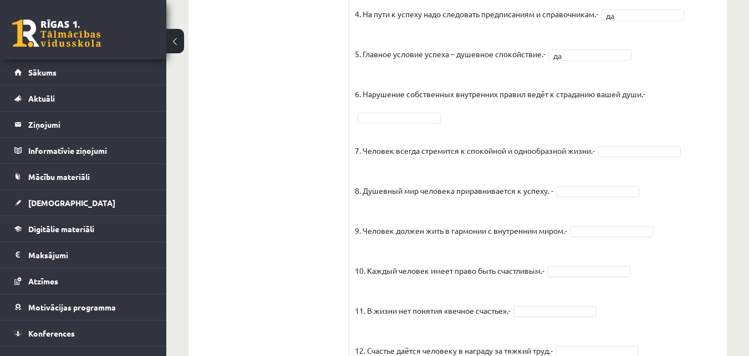
click at [619, 119] on fieldset "1. Человек должен жить по составленному плану. - да ** 2. Если хочешь быть успе…" at bounding box center [538, 185] width 367 height 599
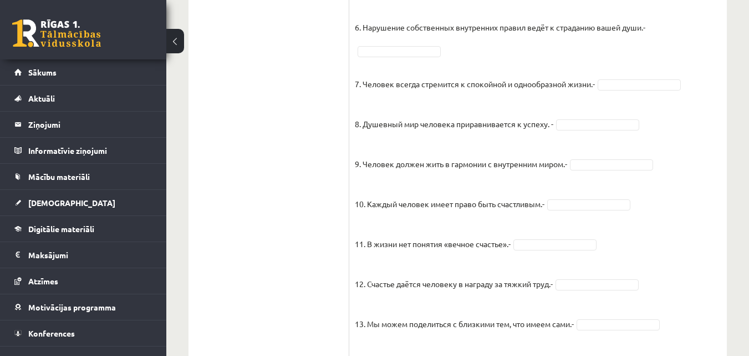
scroll to position [1023, 0]
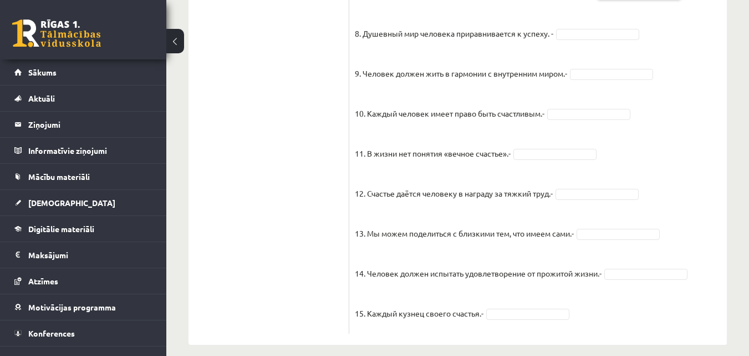
scroll to position [1087, 0]
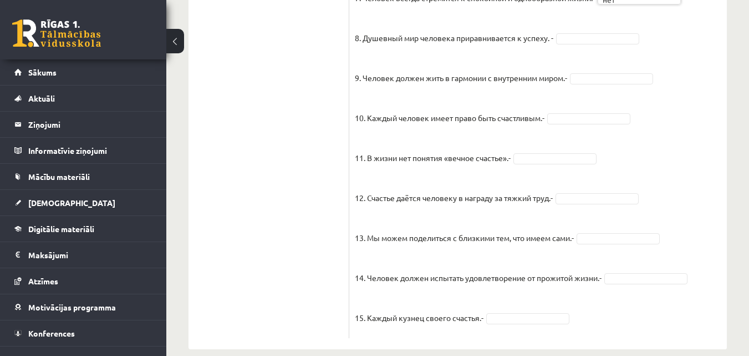
click at [690, 58] on fieldset "1. Человек должен жить по составленному плану. - да ** 2. Если хочешь быть успе…" at bounding box center [538, 32] width 367 height 599
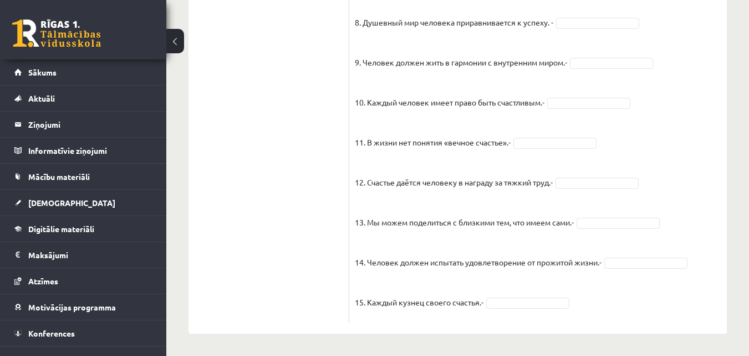
scroll to position [1113, 0]
click at [655, 98] on fieldset "1. Человек должен жить по составленному плану. - да ** 2. Если хочешь быть успе…" at bounding box center [538, 17] width 367 height 599
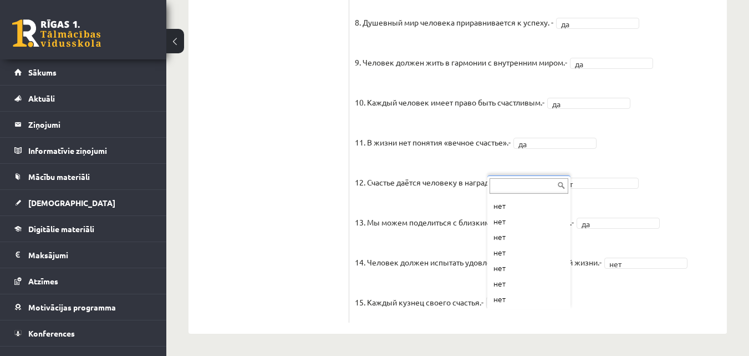
scroll to position [29, 0]
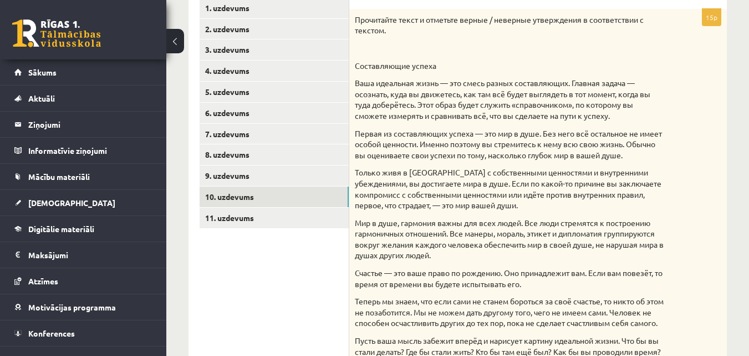
scroll to position [200, 0]
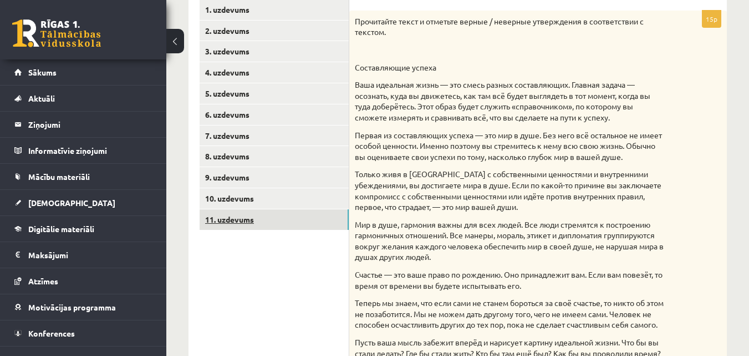
click at [280, 221] on link "11. uzdevums" at bounding box center [274, 219] width 149 height 21
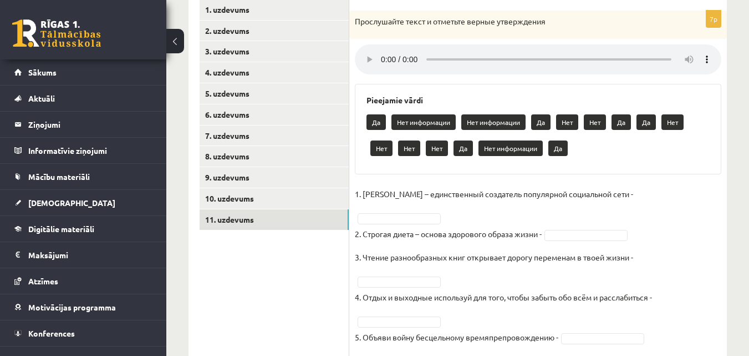
click at [359, 161] on div "Pieejamie vārdi Да Нет информации Нет информации Да Нет Нет Да Да Нет Нет Нет Н…" at bounding box center [538, 129] width 367 height 90
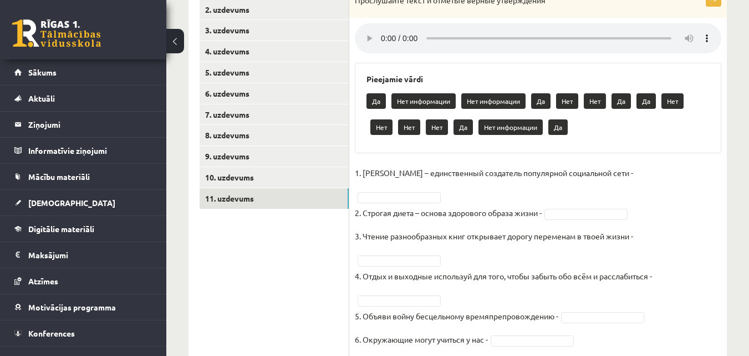
scroll to position [222, 0]
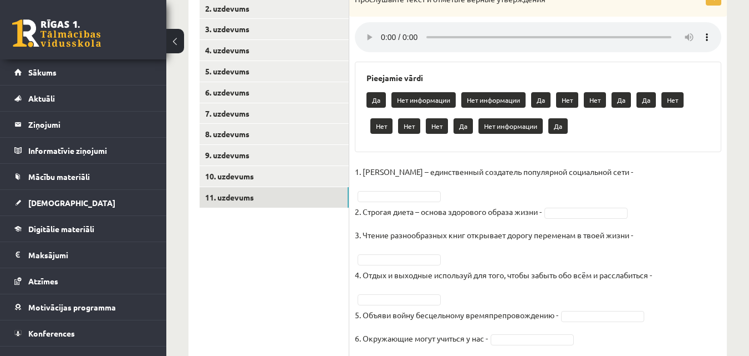
click at [434, 10] on div "Прослушайте текст и отметьте верные утверждения" at bounding box center [538, 2] width 378 height 29
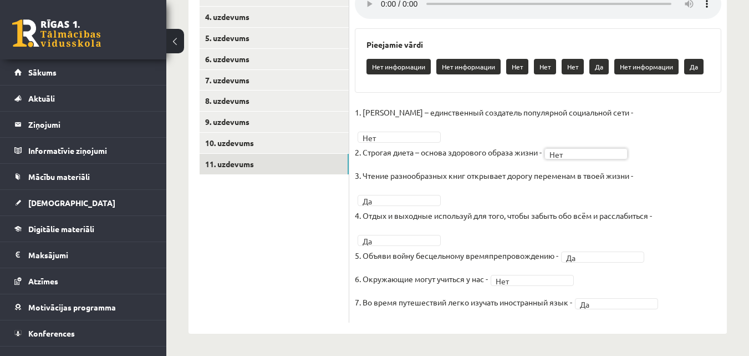
scroll to position [240, 0]
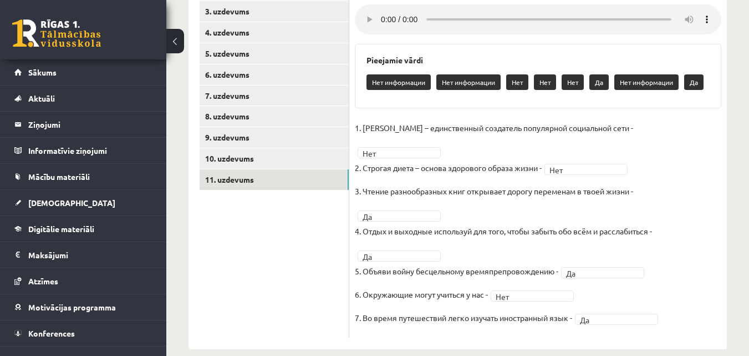
click at [297, 254] on ul "1. uzdevums 2. uzdevums 3. uzdevums 4. uzdevums 5. uzdevums 6. uzdevums 7. uzde…" at bounding box center [275, 149] width 150 height 378
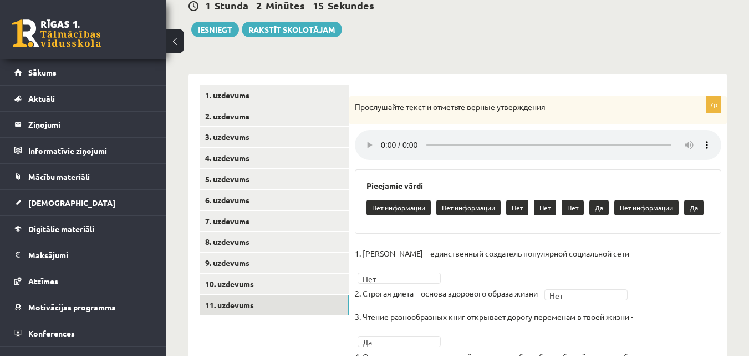
scroll to position [0, 0]
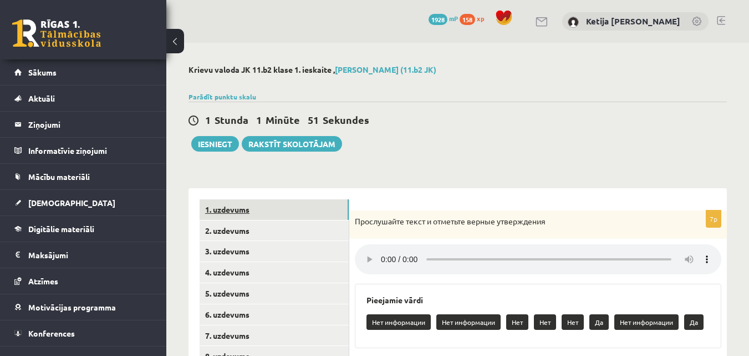
click at [260, 205] on link "1. uzdevums" at bounding box center [274, 209] width 149 height 21
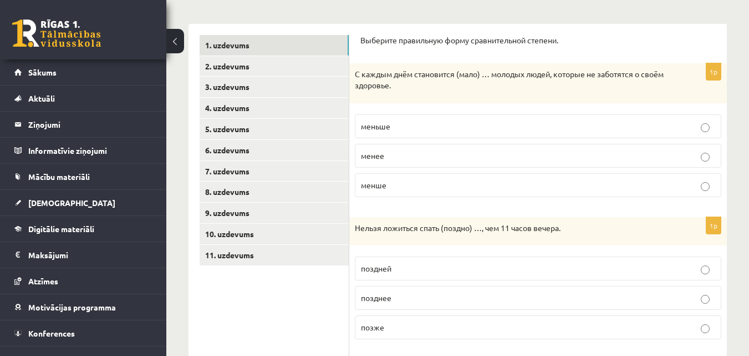
scroll to position [107, 0]
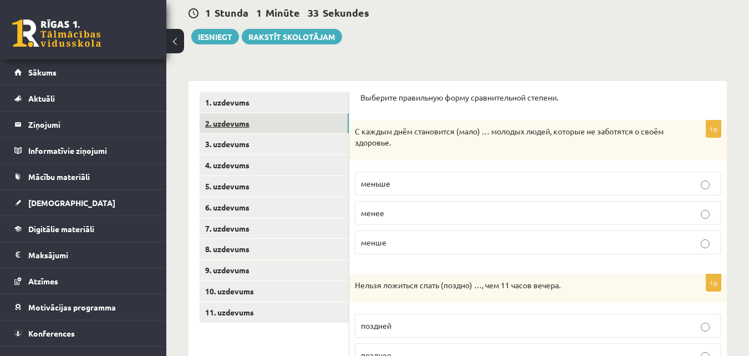
click at [303, 121] on link "2. uzdevums" at bounding box center [274, 123] width 149 height 21
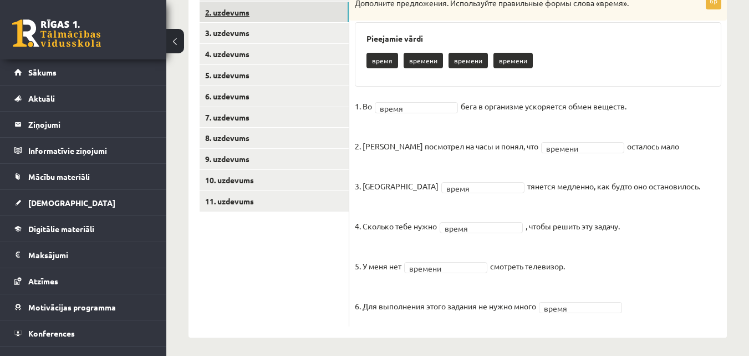
scroll to position [222, 0]
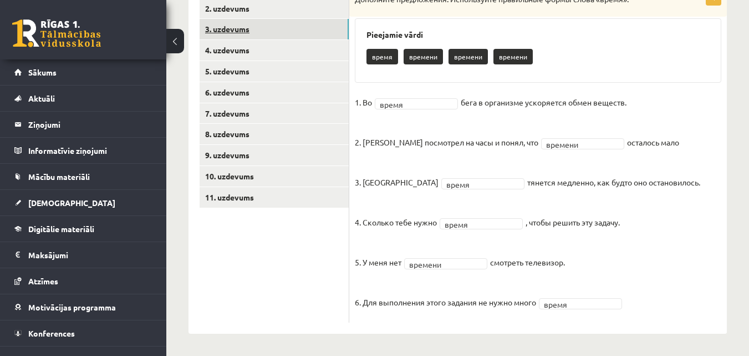
click at [237, 35] on link "3. uzdevums" at bounding box center [274, 29] width 149 height 21
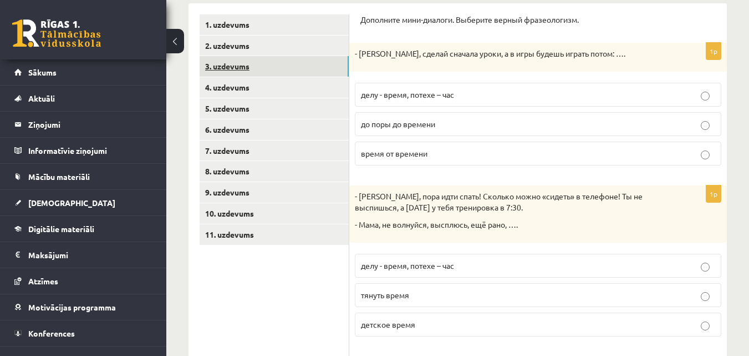
scroll to position [195, 0]
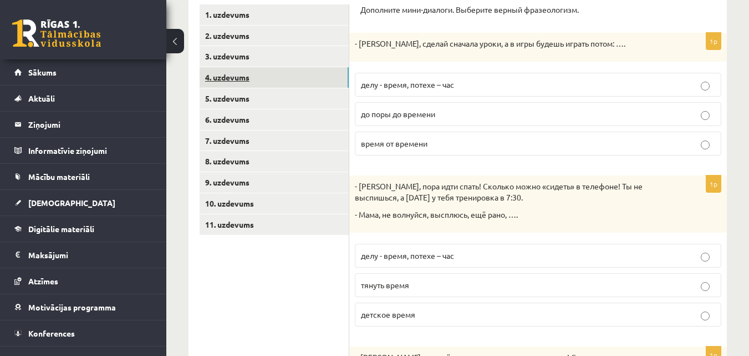
click at [242, 77] on link "4. uzdevums" at bounding box center [274, 77] width 149 height 21
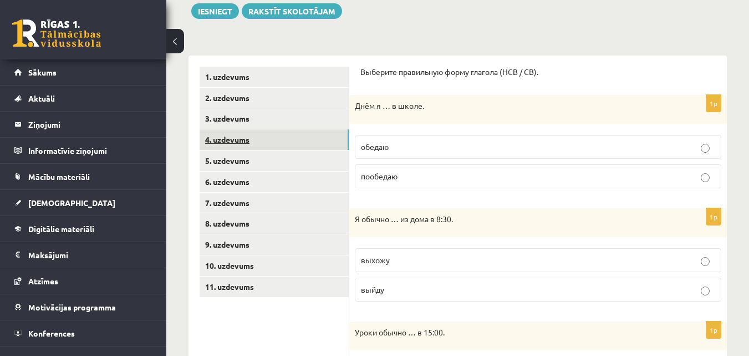
scroll to position [244, 0]
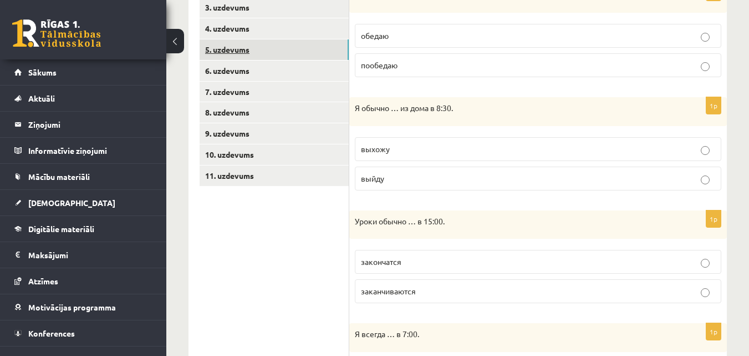
click at [221, 51] on link "5. uzdevums" at bounding box center [274, 49] width 149 height 21
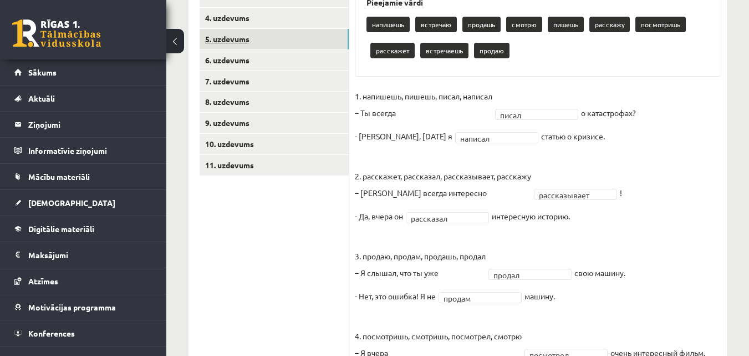
scroll to position [253, 0]
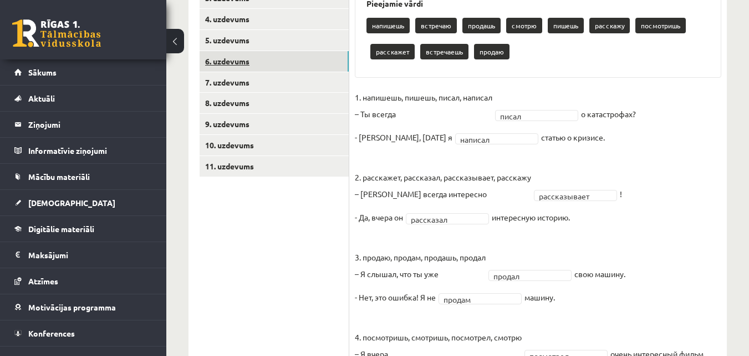
click at [226, 62] on link "6. uzdevums" at bounding box center [274, 61] width 149 height 21
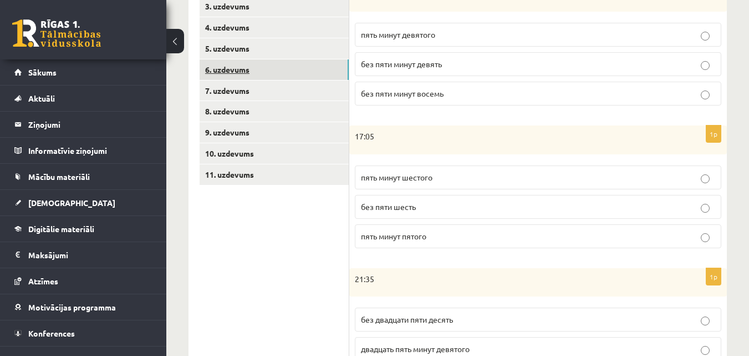
scroll to position [229, 0]
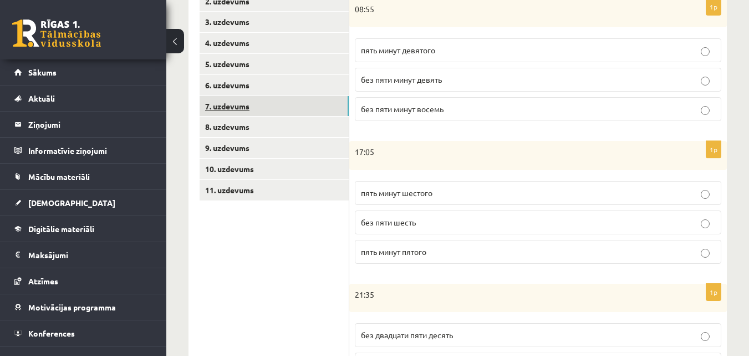
click at [230, 103] on link "7. uzdevums" at bounding box center [274, 106] width 149 height 21
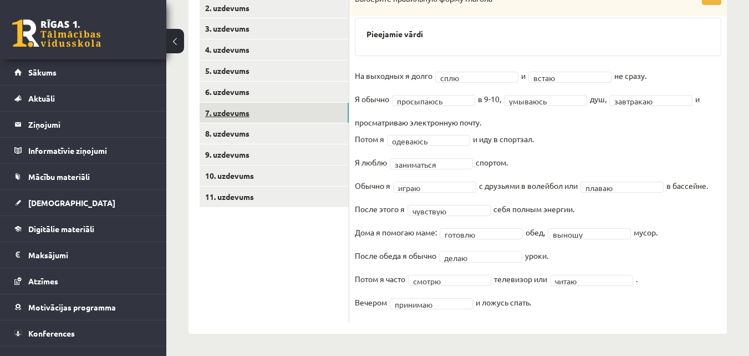
scroll to position [223, 0]
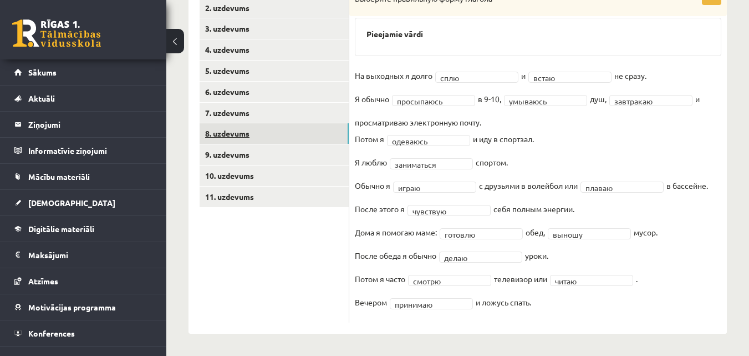
click at [239, 135] on link "8. uzdevums" at bounding box center [274, 133] width 149 height 21
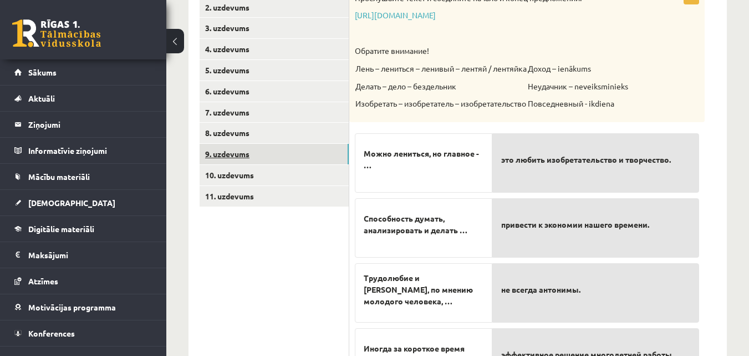
click at [245, 150] on link "9. uzdevums" at bounding box center [274, 154] width 149 height 21
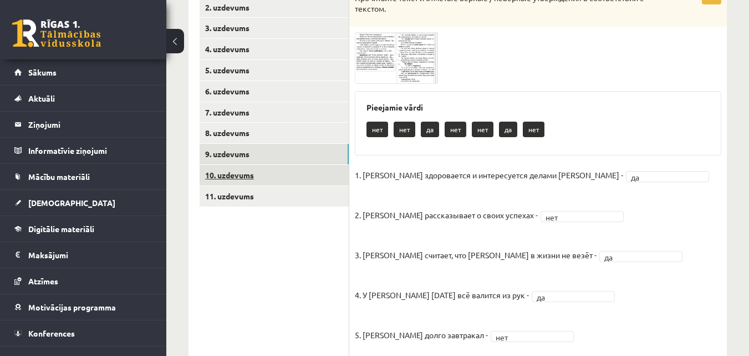
click at [255, 175] on link "10. uzdevums" at bounding box center [274, 175] width 149 height 21
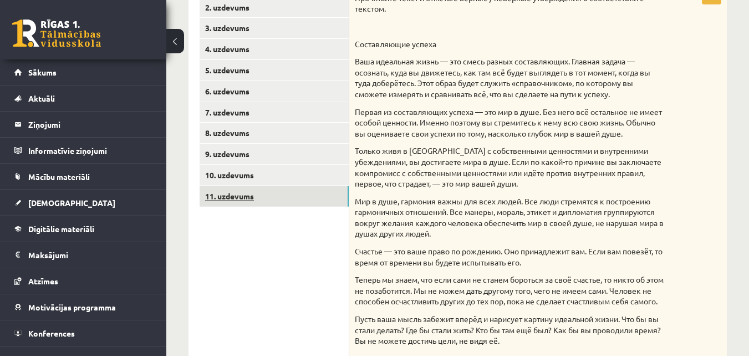
click at [266, 200] on link "11. uzdevums" at bounding box center [274, 196] width 149 height 21
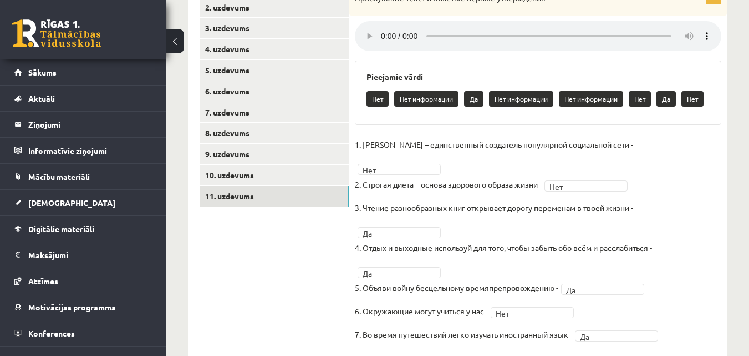
scroll to position [0, 0]
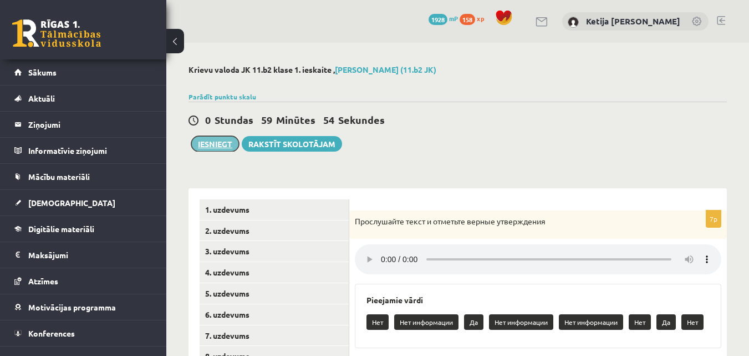
click at [217, 148] on button "Iesniegt" at bounding box center [215, 144] width 48 height 16
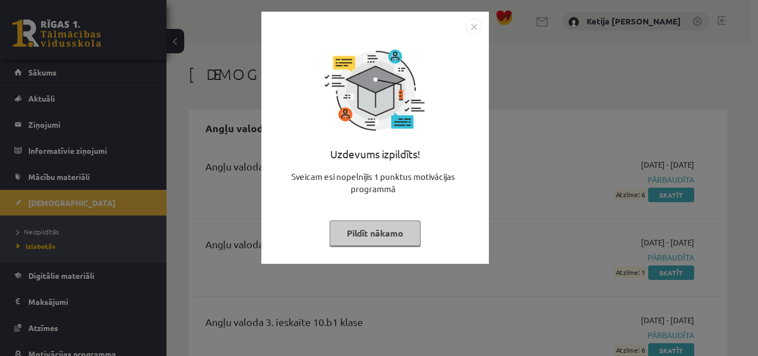
click at [382, 238] on button "Pildīt nākamo" at bounding box center [375, 233] width 91 height 26
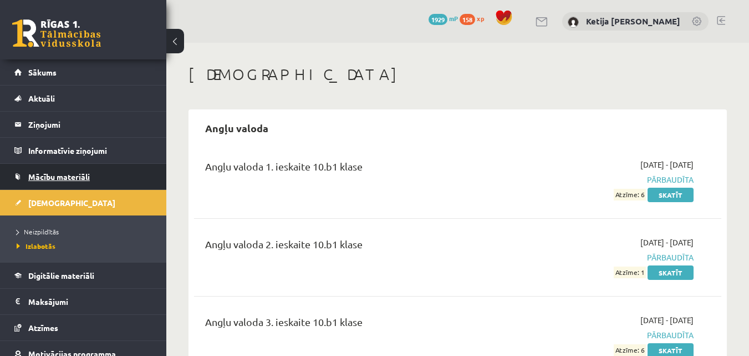
click at [93, 181] on link "Mācību materiāli" at bounding box center [83, 177] width 138 height 26
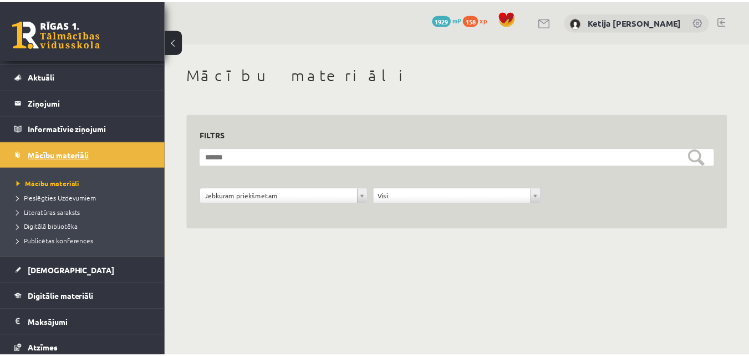
scroll to position [44, 0]
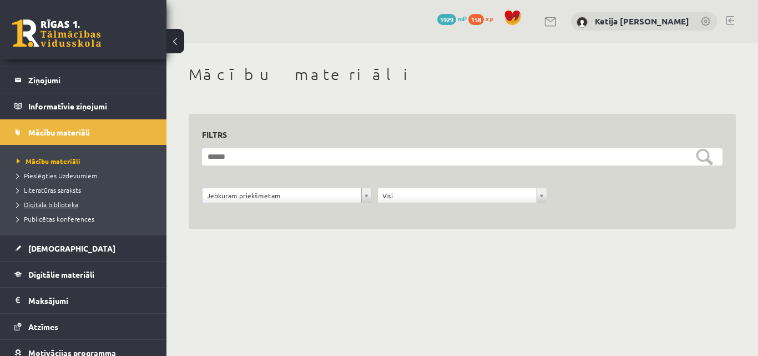
click at [85, 206] on link "Digitālā bibliotēka" at bounding box center [86, 204] width 139 height 10
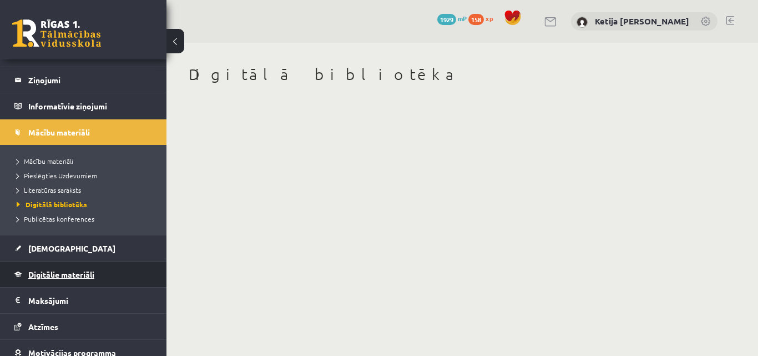
click at [108, 278] on link "Digitālie materiāli" at bounding box center [83, 274] width 138 height 26
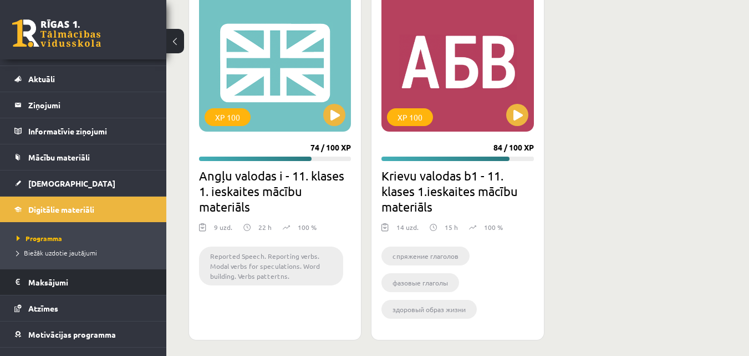
scroll to position [18, 0]
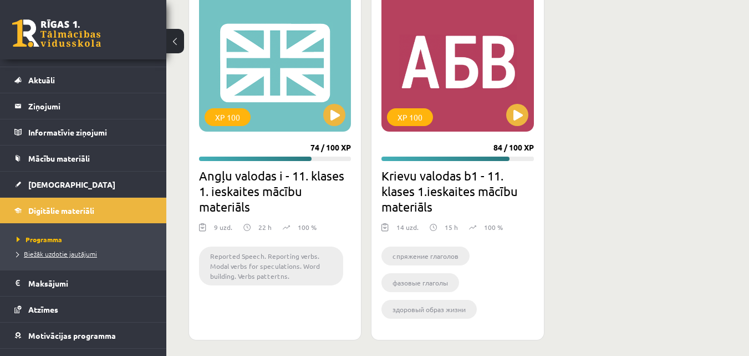
click at [97, 256] on link "Biežāk uzdotie jautājumi" at bounding box center [86, 254] width 139 height 10
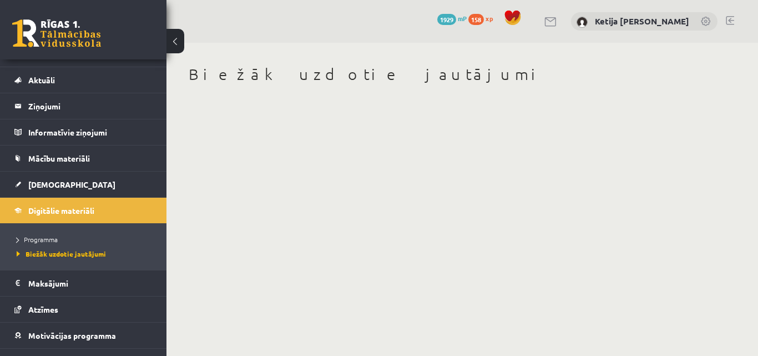
click at [732, 24] on link at bounding box center [730, 20] width 8 height 9
